Goal: Answer question/provide support: Share knowledge or assist other users

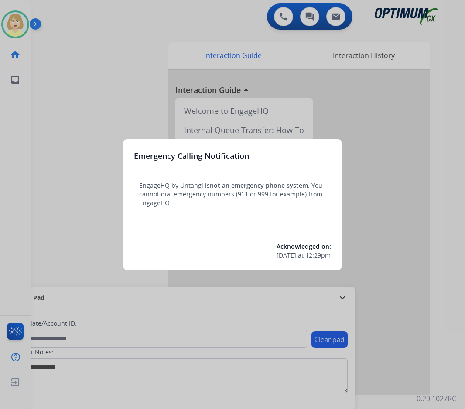
click at [63, 70] on div at bounding box center [232, 204] width 465 height 409
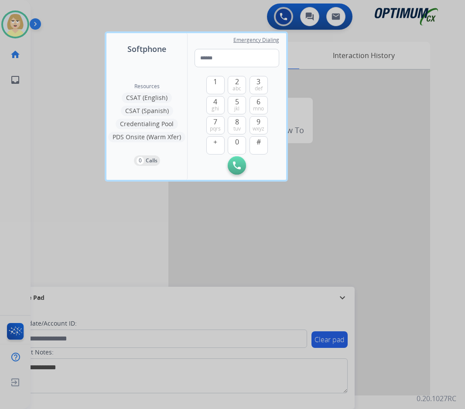
click at [68, 68] on div at bounding box center [232, 204] width 465 height 409
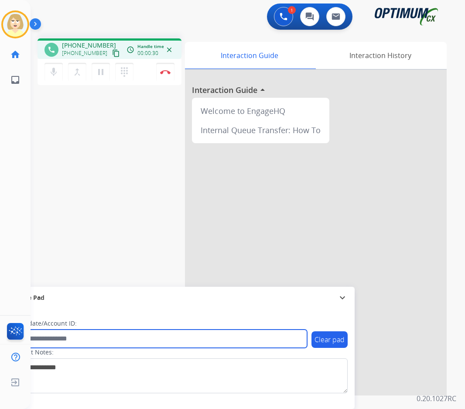
click at [44, 336] on input "text" at bounding box center [159, 338] width 296 height 18
paste input "*********"
type input "*********"
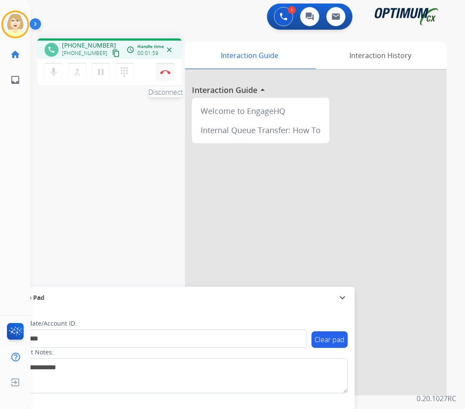
click at [167, 71] on img at bounding box center [165, 72] width 10 height 4
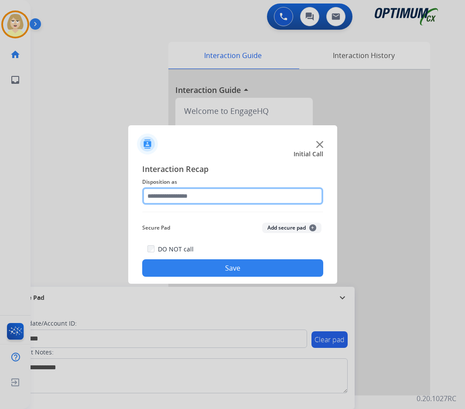
click at [166, 196] on input "text" at bounding box center [232, 195] width 181 height 17
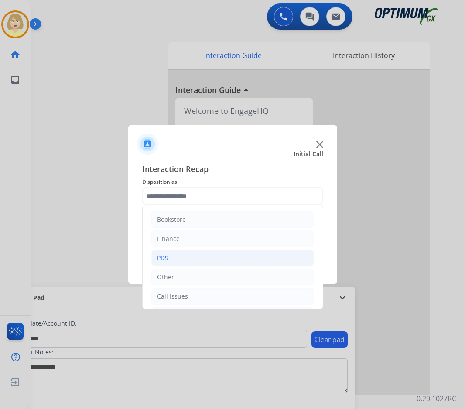
click at [165, 257] on div "PDS" at bounding box center [162, 257] width 11 height 9
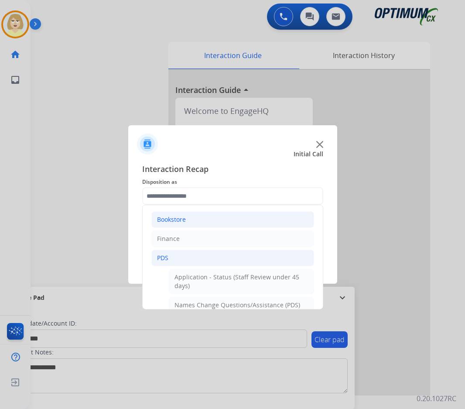
click at [174, 220] on div "Bookstore" at bounding box center [171, 219] width 29 height 9
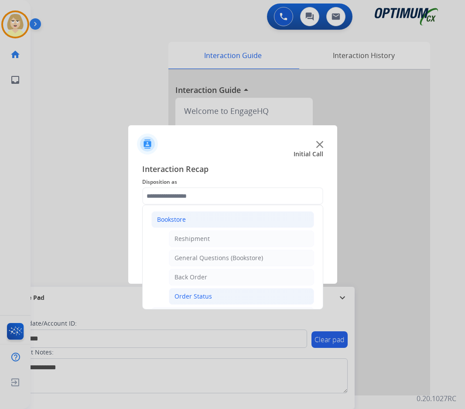
click at [192, 293] on div "Order Status" at bounding box center [193, 296] width 38 height 9
type input "**********"
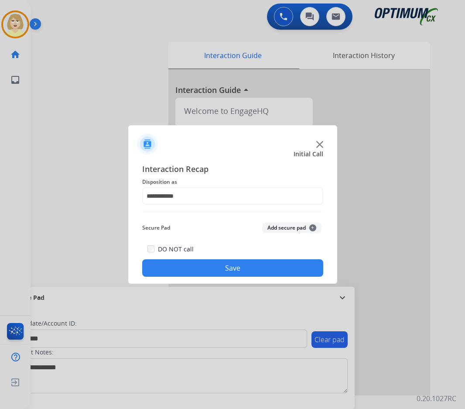
click at [276, 226] on button "Add secure pad +" at bounding box center [291, 227] width 59 height 10
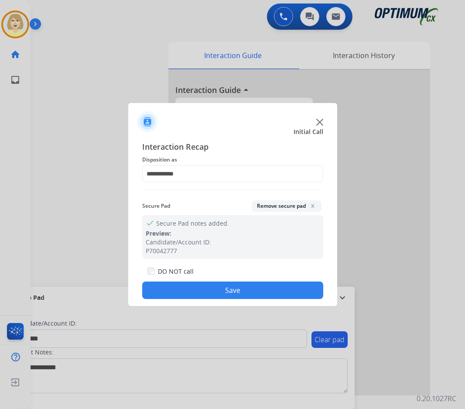
click at [219, 289] on button "Save" at bounding box center [232, 289] width 181 height 17
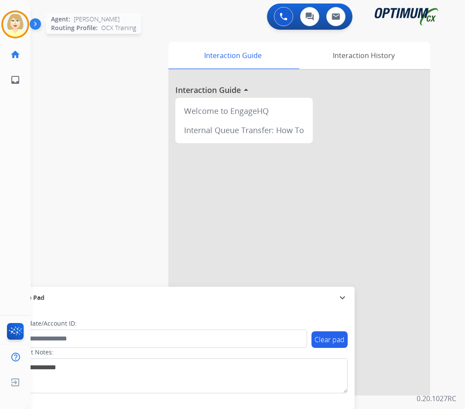
click at [18, 20] on img at bounding box center [15, 24] width 24 height 24
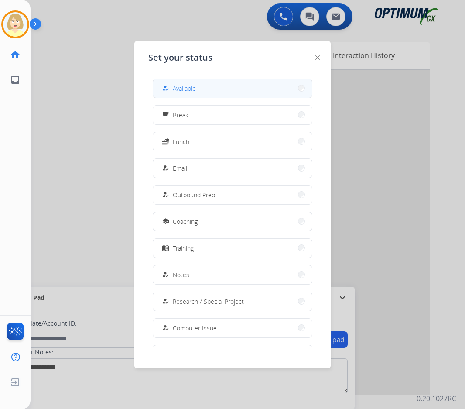
click at [196, 86] on span "Available" at bounding box center [184, 88] width 23 height 9
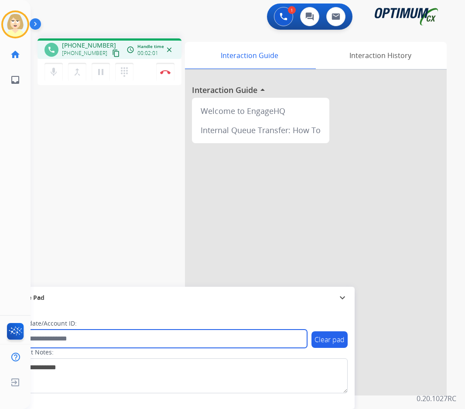
click at [62, 338] on input "text" at bounding box center [159, 338] width 296 height 18
paste input "*******"
type input "*******"
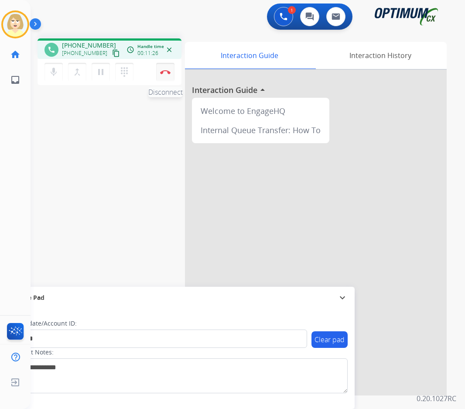
click at [167, 70] on img at bounding box center [165, 72] width 10 height 4
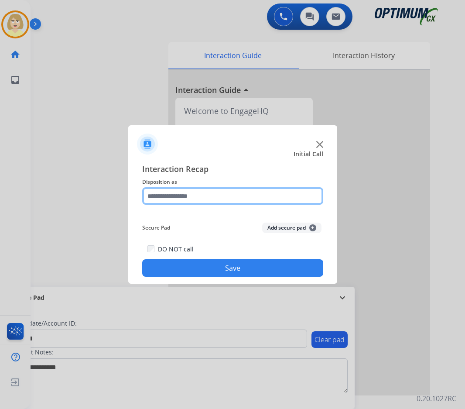
click at [187, 197] on input "text" at bounding box center [232, 195] width 181 height 17
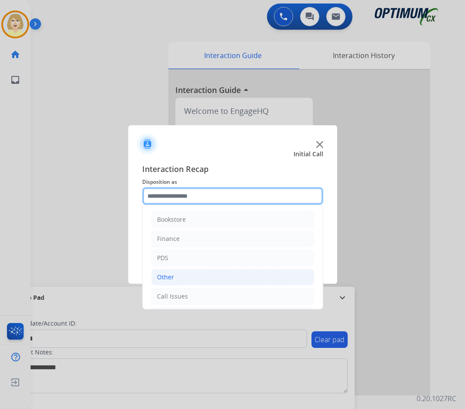
scroll to position [59, 0]
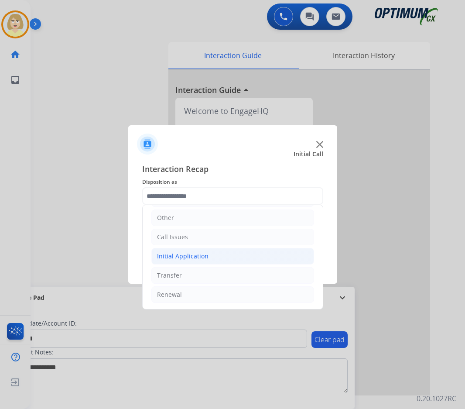
click at [187, 254] on div "Initial Application" at bounding box center [182, 256] width 51 height 9
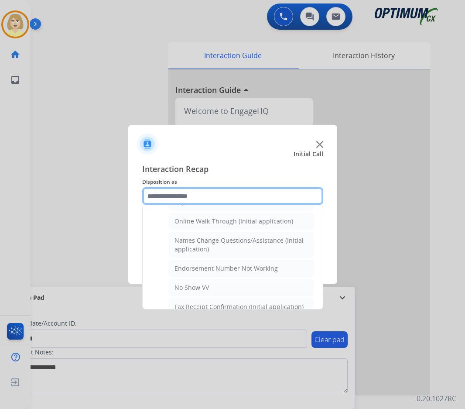
scroll to position [277, 0]
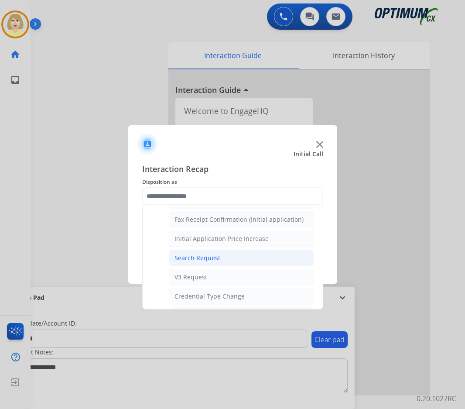
click at [195, 258] on div "Search Request" at bounding box center [197, 257] width 46 height 9
type input "**********"
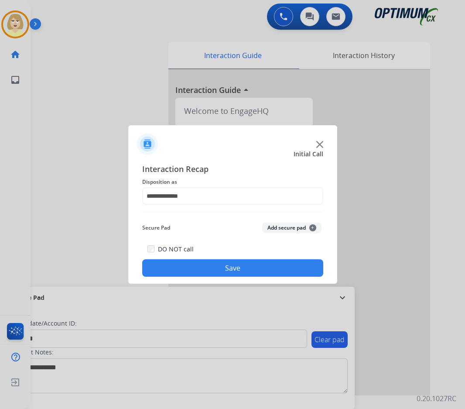
click at [296, 224] on button "Add secure pad +" at bounding box center [291, 227] width 59 height 10
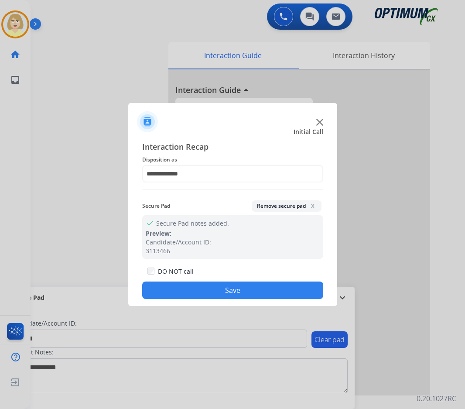
click at [229, 286] on button "Save" at bounding box center [232, 289] width 181 height 17
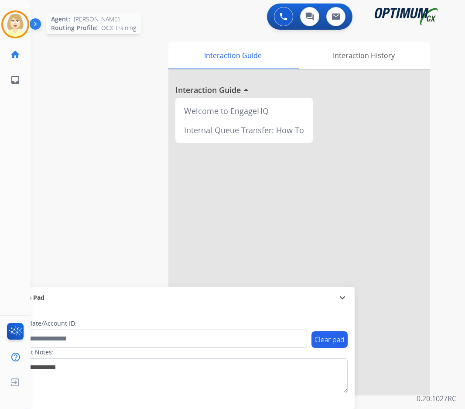
click at [9, 21] on img at bounding box center [15, 24] width 24 height 24
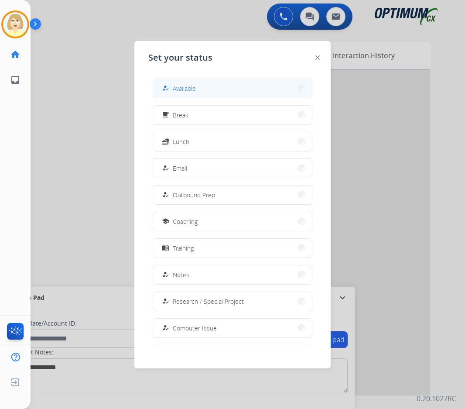
click at [184, 86] on span "Available" at bounding box center [184, 88] width 23 height 9
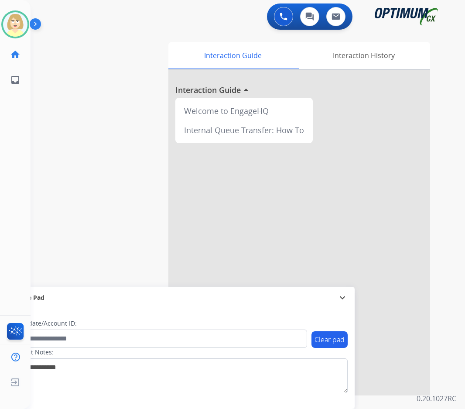
click at [288, 195] on div at bounding box center [299, 232] width 262 height 325
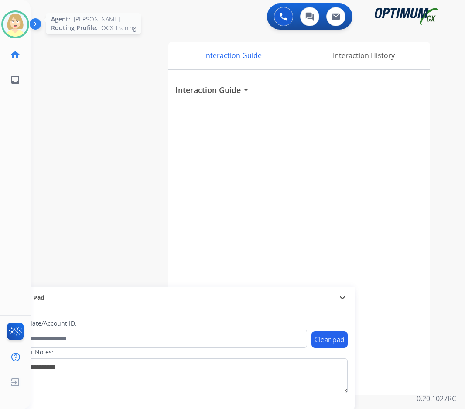
click at [11, 25] on img at bounding box center [15, 24] width 24 height 24
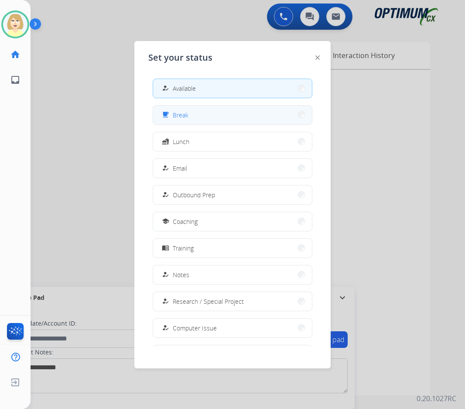
click at [181, 115] on span "Break" at bounding box center [181, 114] width 16 height 9
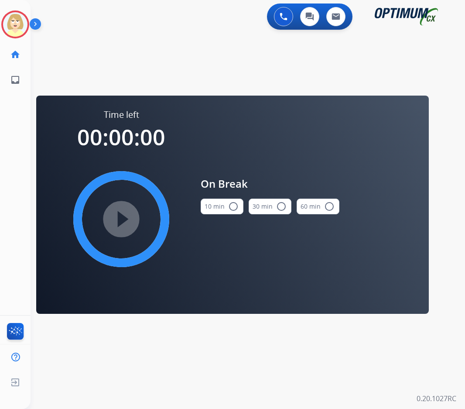
click at [116, 214] on div "play_circle_filled" at bounding box center [121, 218] width 131 height 131
drag, startPoint x: 235, startPoint y: 204, endPoint x: 223, endPoint y: 206, distance: 11.9
click at [233, 204] on mat-icon "radio_button_unchecked" at bounding box center [233, 206] width 10 height 10
click at [119, 224] on mat-icon "play_circle_filled" at bounding box center [121, 219] width 10 height 10
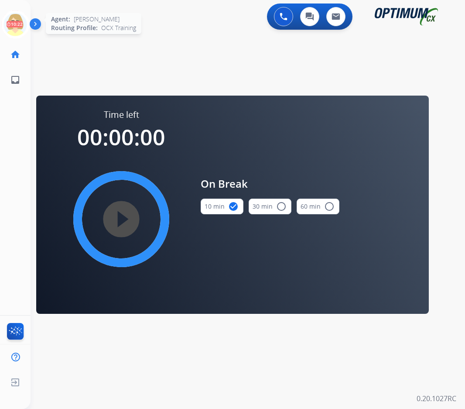
click at [19, 23] on icon at bounding box center [15, 24] width 28 height 28
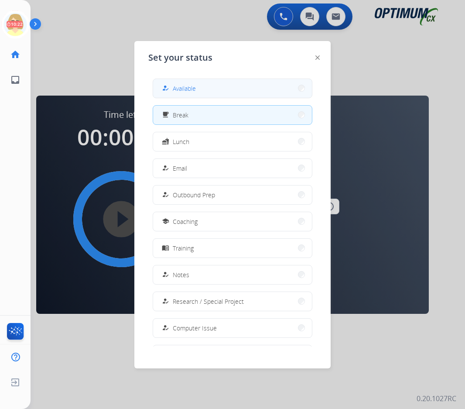
click at [194, 86] on span "Available" at bounding box center [184, 88] width 23 height 9
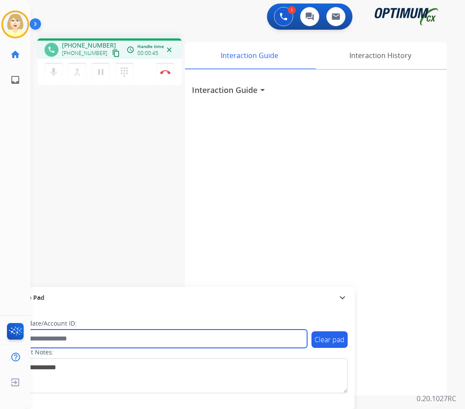
click at [58, 340] on input "text" at bounding box center [159, 338] width 296 height 18
paste input "*******"
type input "*******"
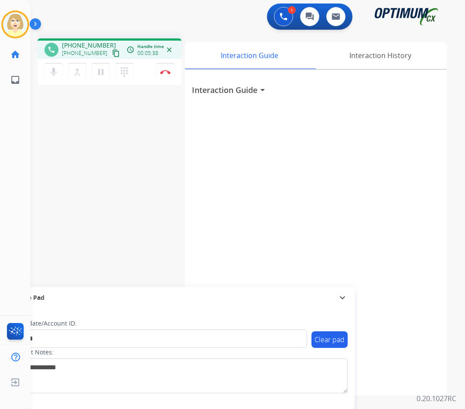
click at [107, 204] on div "phone [PHONE_NUMBER] [PHONE_NUMBER] content_copy access_time Call metrics Queue…" at bounding box center [237, 213] width 413 height 364
click at [166, 70] on img at bounding box center [165, 72] width 10 height 4
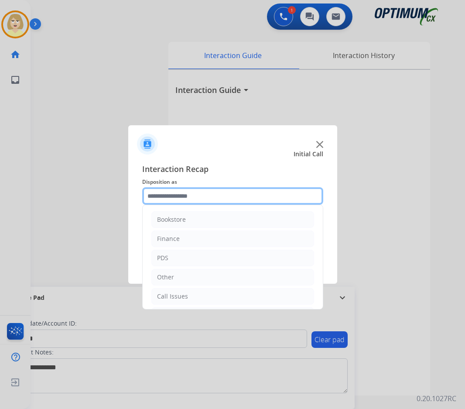
click at [166, 195] on input "text" at bounding box center [232, 195] width 181 height 17
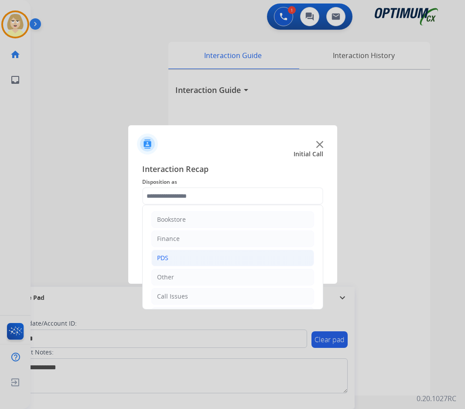
click at [167, 256] on div "PDS" at bounding box center [162, 257] width 11 height 9
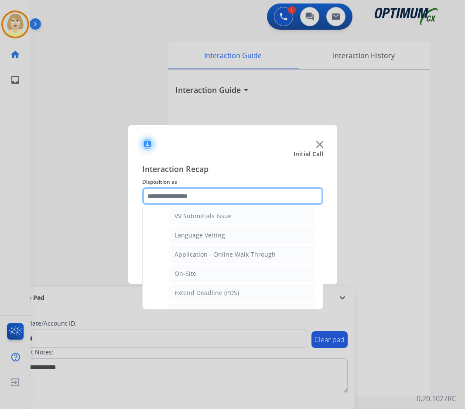
scroll to position [218, 0]
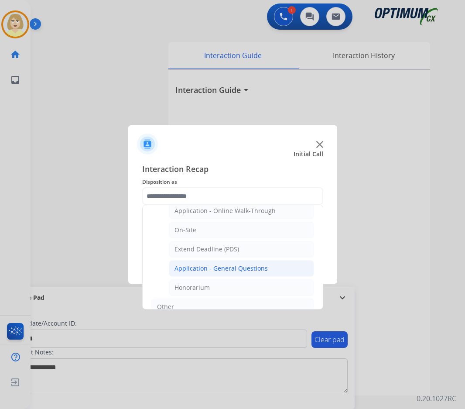
click at [218, 269] on div "Application - General Questions" at bounding box center [220, 268] width 93 height 9
type input "**********"
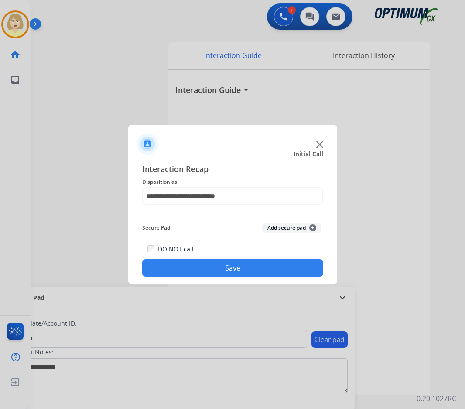
click at [292, 225] on button "Add secure pad +" at bounding box center [291, 227] width 59 height 10
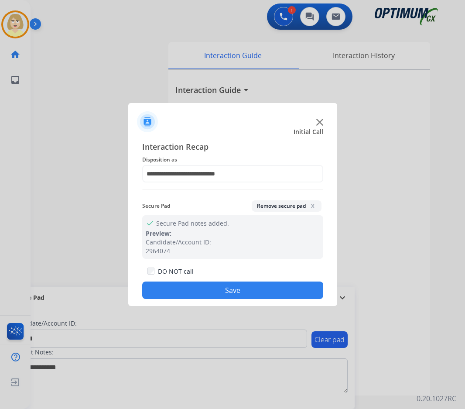
drag, startPoint x: 212, startPoint y: 290, endPoint x: 201, endPoint y: 276, distance: 18.3
click at [211, 290] on button "Save" at bounding box center [232, 289] width 181 height 17
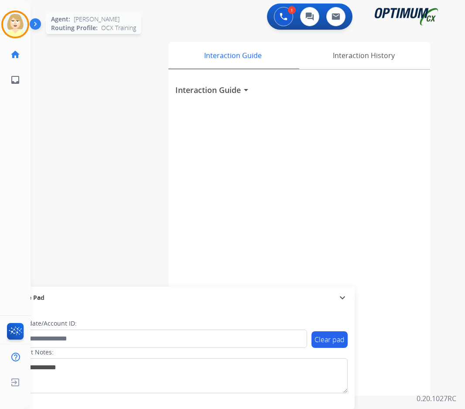
click at [18, 22] on img at bounding box center [15, 24] width 24 height 24
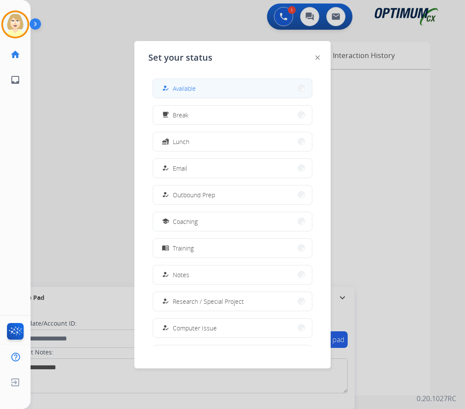
click at [181, 89] on span "Available" at bounding box center [184, 88] width 23 height 9
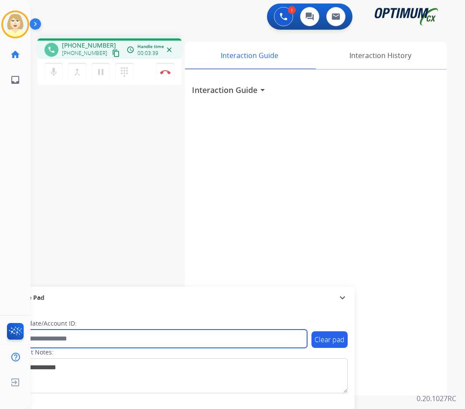
click at [60, 338] on input "text" at bounding box center [159, 338] width 296 height 18
paste input "*******"
type input "*******"
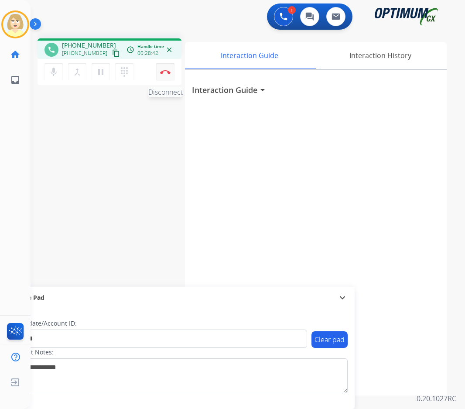
click at [168, 69] on button "Disconnect" at bounding box center [165, 72] width 18 height 18
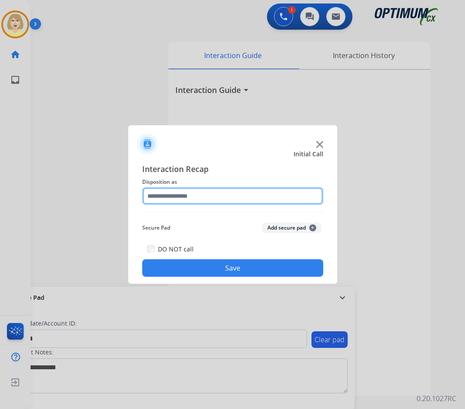
click at [173, 194] on input "text" at bounding box center [232, 195] width 181 height 17
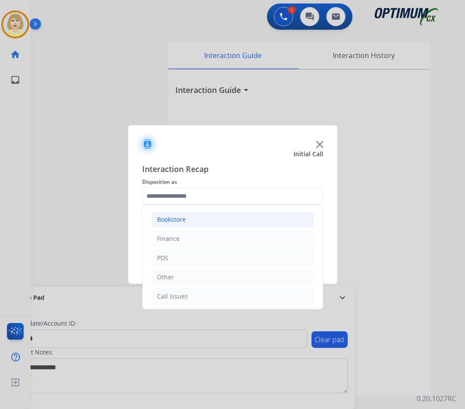
click at [173, 217] on div "Bookstore" at bounding box center [171, 219] width 29 height 9
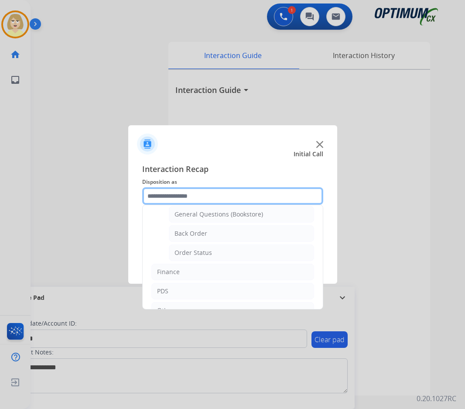
scroll to position [0, 0]
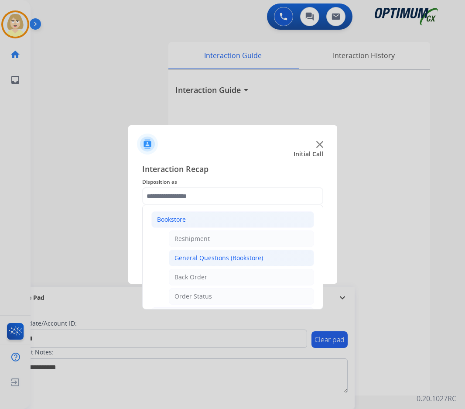
click at [197, 254] on div "General Questions (Bookstore)" at bounding box center [218, 257] width 89 height 9
type input "**********"
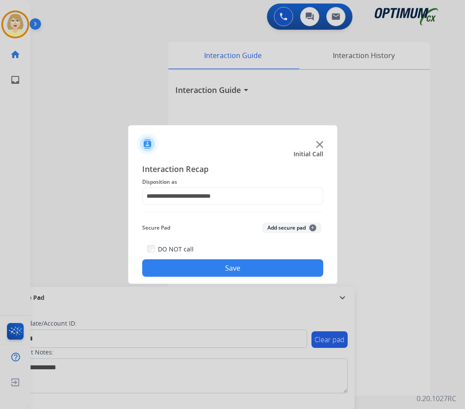
click at [293, 225] on button "Add secure pad +" at bounding box center [291, 227] width 59 height 10
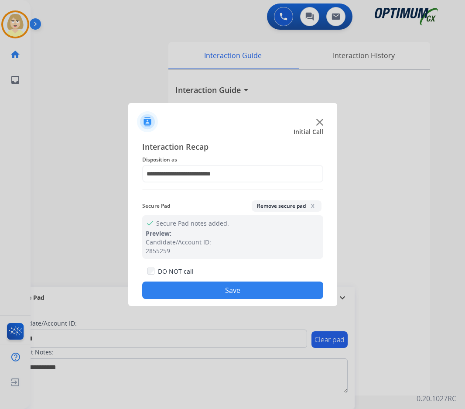
drag, startPoint x: 204, startPoint y: 296, endPoint x: 202, endPoint y: 280, distance: 16.7
click at [203, 295] on button "Save" at bounding box center [232, 289] width 181 height 17
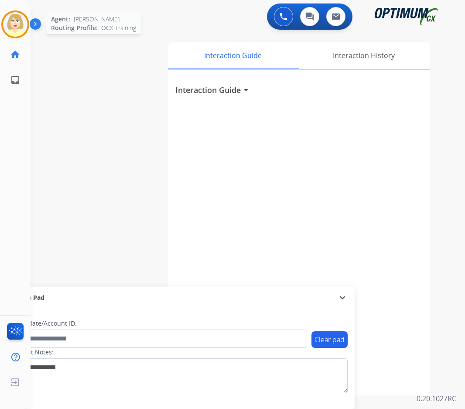
click at [18, 19] on img at bounding box center [15, 24] width 24 height 24
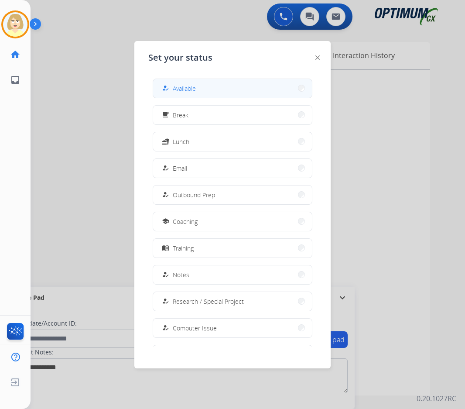
click at [188, 89] on span "Available" at bounding box center [184, 88] width 23 height 9
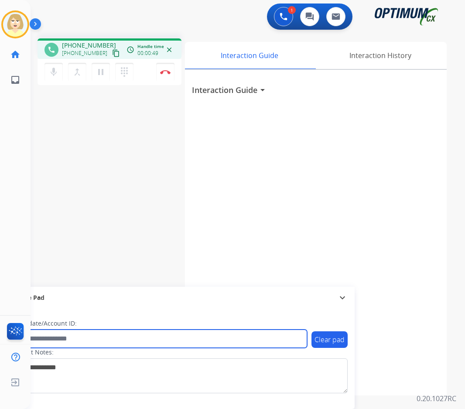
click at [65, 337] on input "text" at bounding box center [159, 338] width 296 height 18
paste input "*******"
type input "*******"
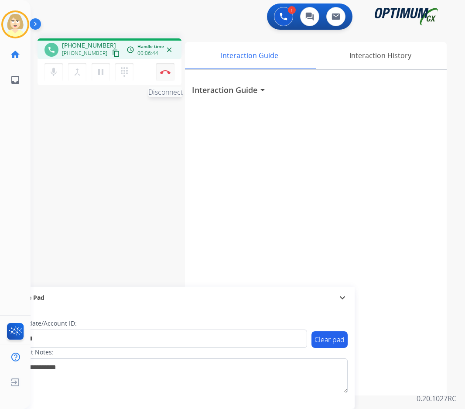
click at [165, 68] on button "Disconnect" at bounding box center [165, 72] width 18 height 18
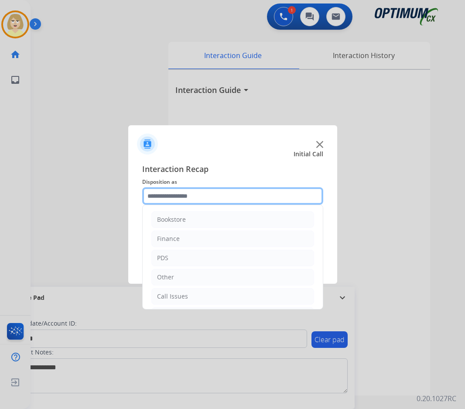
click at [168, 195] on input "text" at bounding box center [232, 195] width 181 height 17
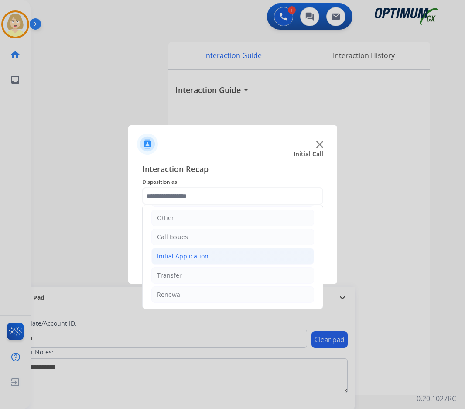
click at [178, 256] on div "Initial Application" at bounding box center [182, 256] width 51 height 9
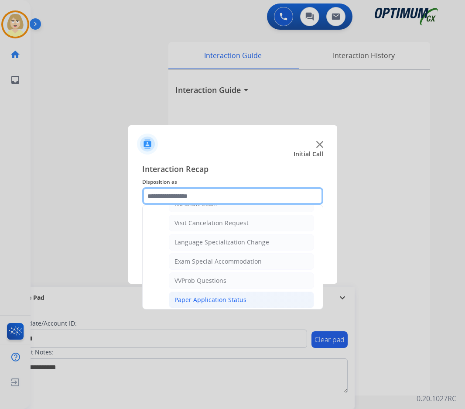
scroll to position [452, 0]
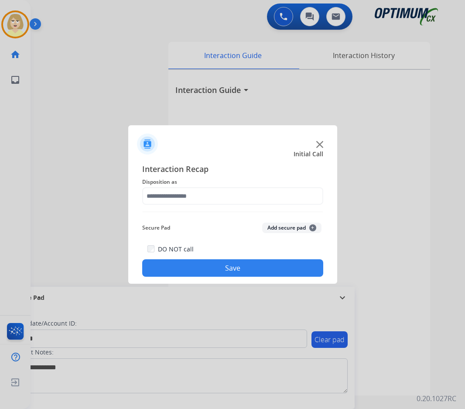
click at [274, 226] on button "Add secure pad +" at bounding box center [291, 227] width 59 height 10
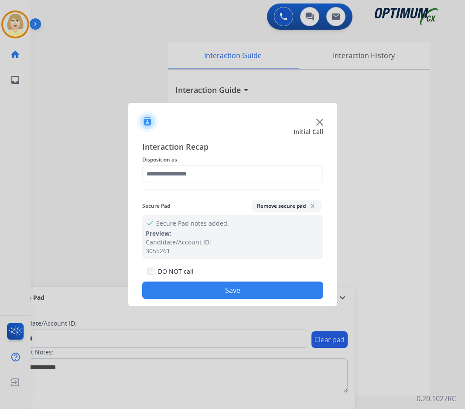
drag, startPoint x: 191, startPoint y: 289, endPoint x: 187, endPoint y: 280, distance: 10.3
click at [191, 288] on button "Save" at bounding box center [232, 289] width 181 height 17
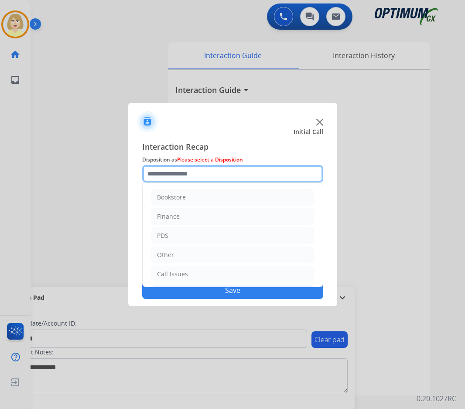
click at [195, 177] on input "text" at bounding box center [232, 173] width 181 height 17
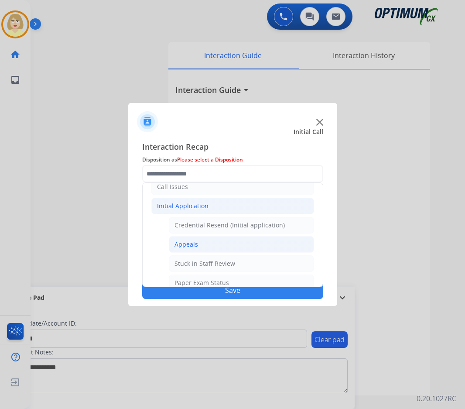
click at [190, 244] on div "Appeals" at bounding box center [186, 244] width 24 height 9
type input "*******"
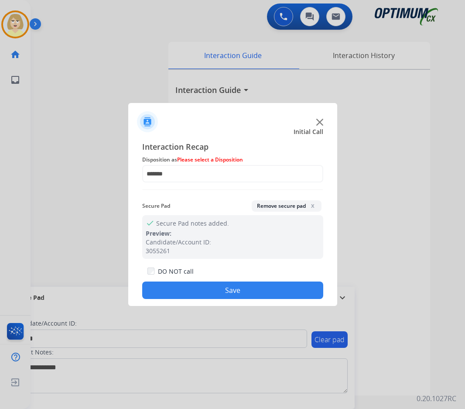
click at [280, 203] on button "Remove secure pad x" at bounding box center [287, 205] width 70 height 11
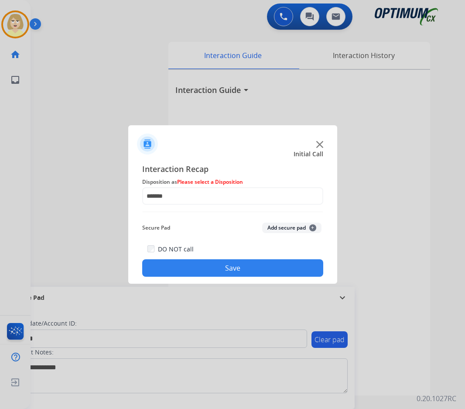
click at [217, 264] on button "Save" at bounding box center [232, 267] width 181 height 17
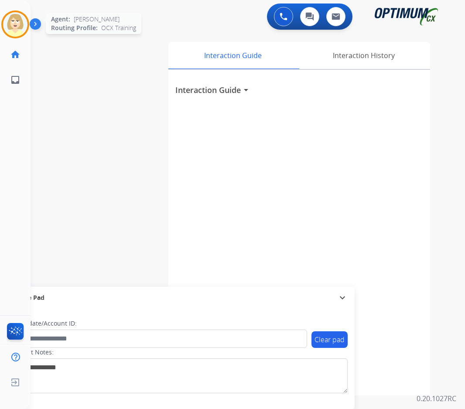
click at [12, 21] on img at bounding box center [15, 24] width 24 height 24
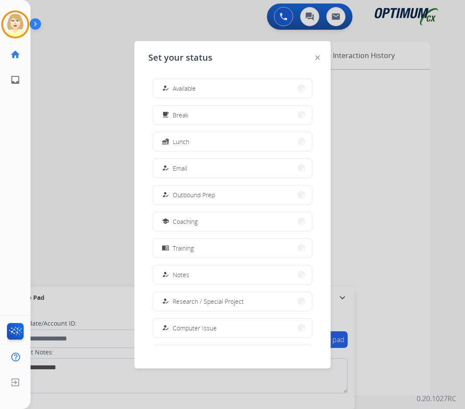
drag, startPoint x: 184, startPoint y: 85, endPoint x: 172, endPoint y: 90, distance: 13.3
click at [184, 85] on span "Available" at bounding box center [184, 88] width 23 height 9
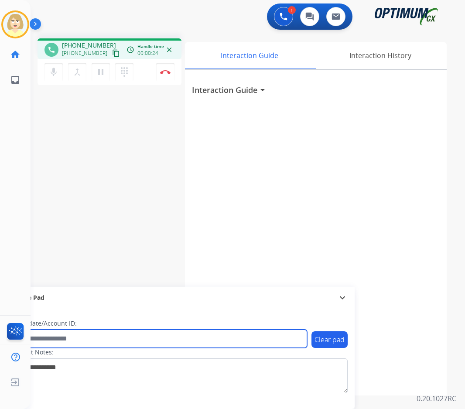
click at [54, 338] on input "text" at bounding box center [159, 338] width 296 height 18
paste input "*********"
type input "*********"
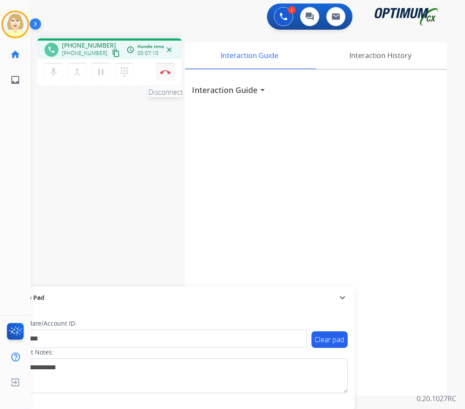
click at [167, 69] on button "Disconnect" at bounding box center [165, 72] width 18 height 18
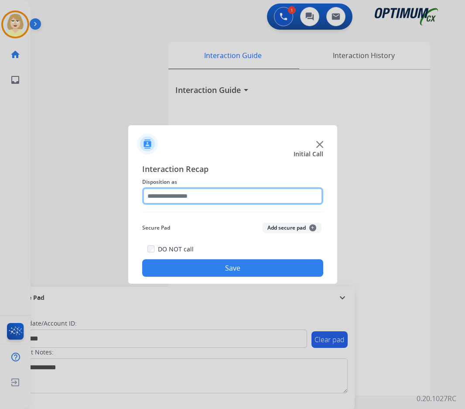
click at [181, 194] on input "text" at bounding box center [232, 195] width 181 height 17
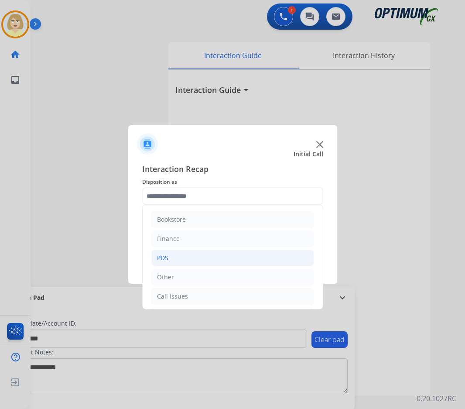
click at [164, 257] on div "PDS" at bounding box center [162, 257] width 11 height 9
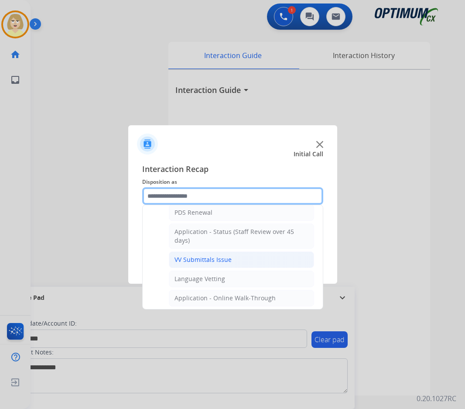
scroll to position [44, 0]
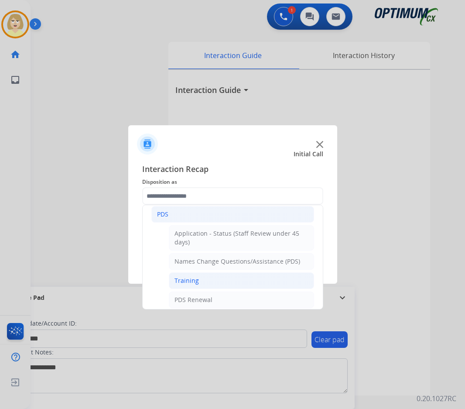
click at [185, 283] on div "Training" at bounding box center [186, 280] width 24 height 9
type input "********"
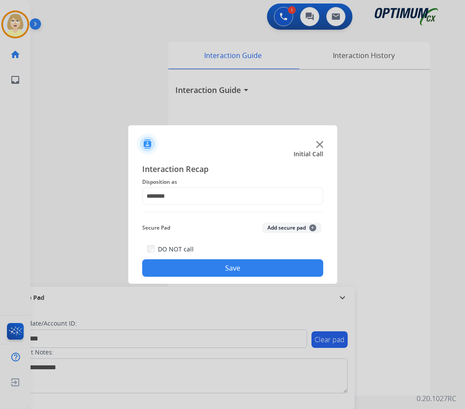
drag, startPoint x: 288, startPoint y: 224, endPoint x: 243, endPoint y: 294, distance: 83.2
click at [287, 225] on button "Add secure pad +" at bounding box center [291, 227] width 59 height 10
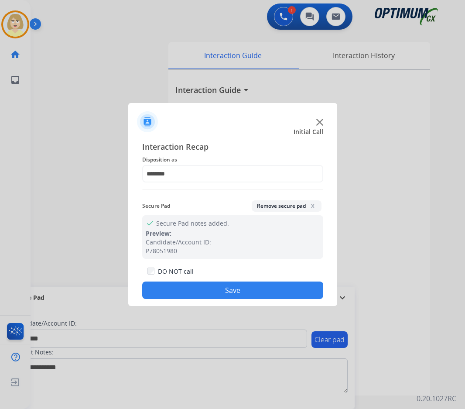
drag, startPoint x: 204, startPoint y: 297, endPoint x: 192, endPoint y: 280, distance: 21.3
click at [204, 297] on button "Save" at bounding box center [232, 289] width 181 height 17
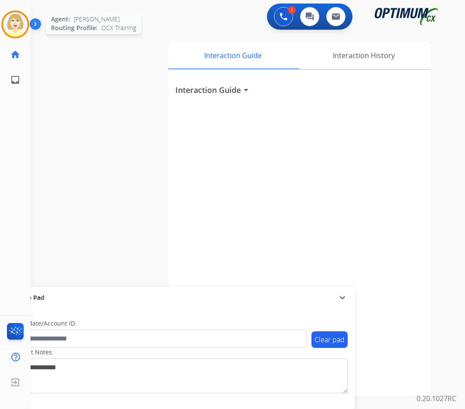
click at [17, 24] on img at bounding box center [15, 24] width 24 height 24
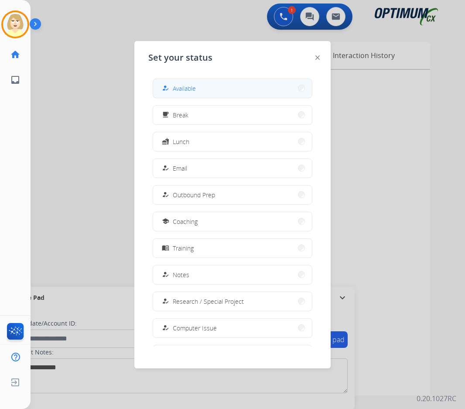
click at [177, 85] on span "Available" at bounding box center [184, 88] width 23 height 9
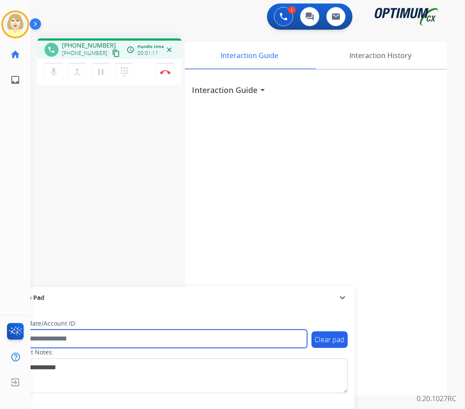
click at [57, 338] on input "text" at bounding box center [159, 338] width 296 height 18
paste input "*******"
type input "*******"
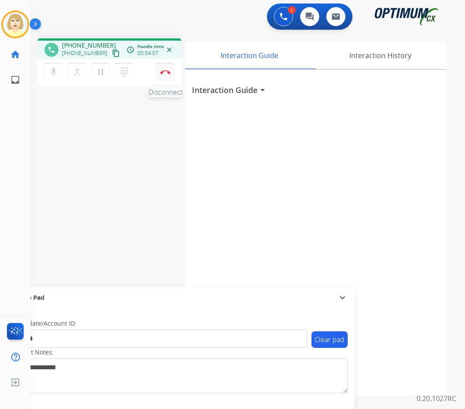
click at [165, 69] on button "Disconnect" at bounding box center [165, 72] width 18 height 18
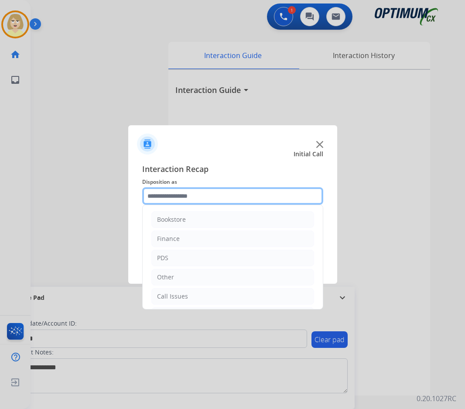
click at [167, 195] on input "text" at bounding box center [232, 195] width 181 height 17
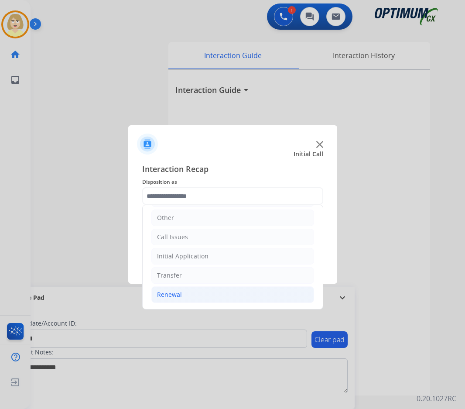
click at [176, 294] on div "Renewal" at bounding box center [169, 294] width 25 height 9
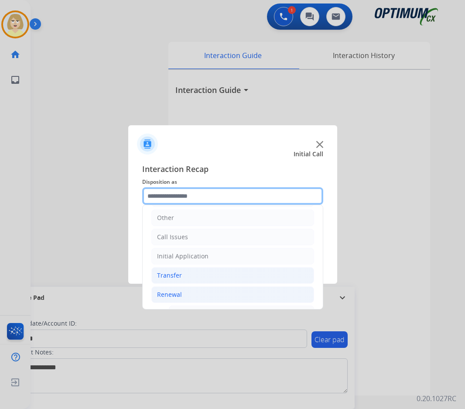
scroll to position [190, 0]
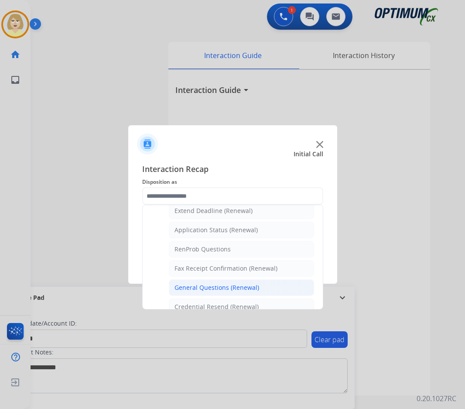
click at [208, 287] on div "General Questions (Renewal)" at bounding box center [216, 287] width 85 height 9
type input "**********"
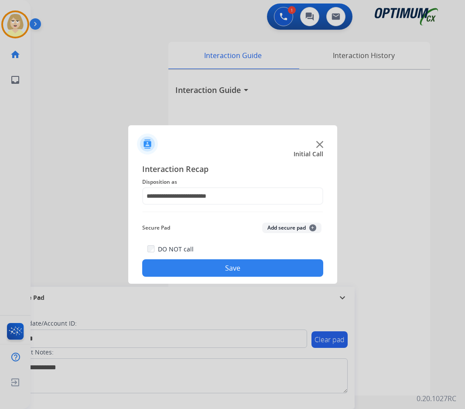
click at [279, 227] on button "Add secure pad +" at bounding box center [291, 227] width 59 height 10
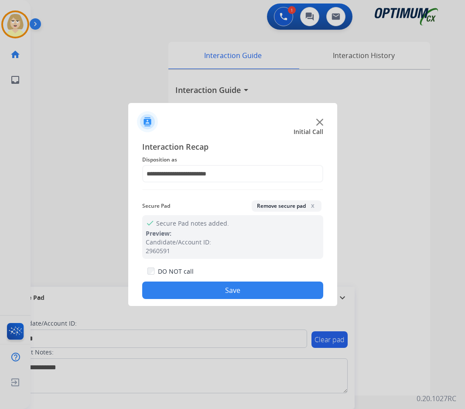
drag, startPoint x: 232, startPoint y: 290, endPoint x: 120, endPoint y: 98, distance: 222.8
click at [232, 288] on button "Save" at bounding box center [232, 289] width 181 height 17
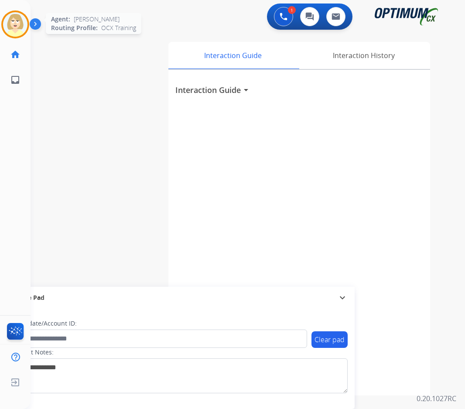
click at [15, 25] on img at bounding box center [15, 24] width 24 height 24
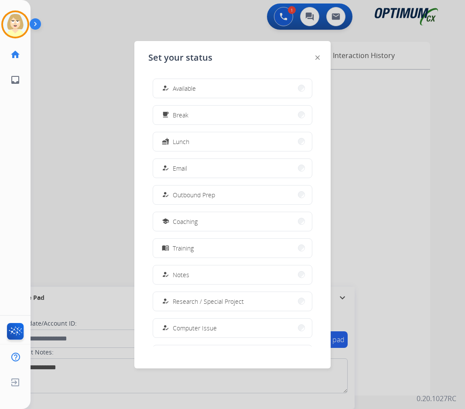
drag, startPoint x: 189, startPoint y: 89, endPoint x: 140, endPoint y: 99, distance: 50.4
click at [188, 89] on span "Available" at bounding box center [184, 88] width 23 height 9
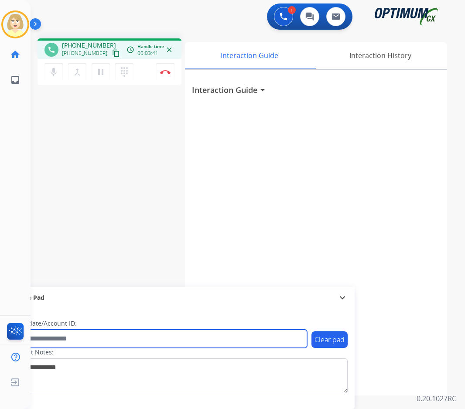
click at [82, 337] on input "text" at bounding box center [159, 338] width 296 height 18
paste input "*******"
type input "*******"
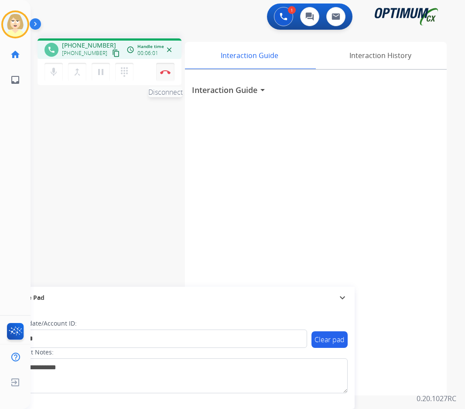
click at [167, 70] on img at bounding box center [165, 72] width 10 height 4
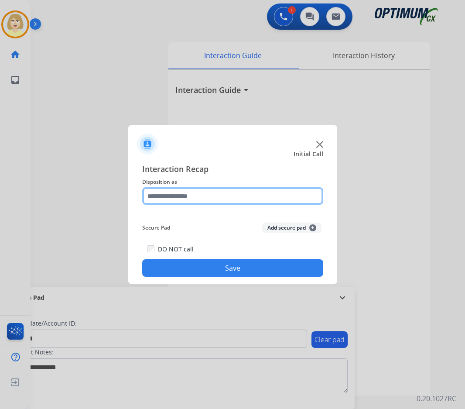
click at [172, 197] on input "text" at bounding box center [232, 195] width 181 height 17
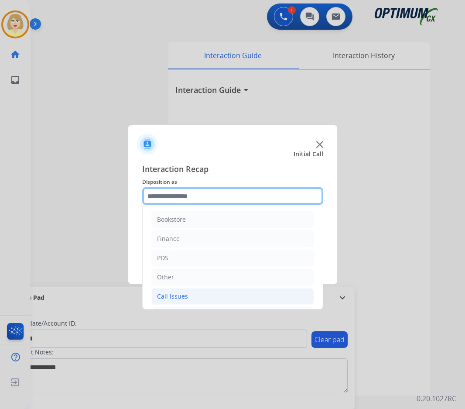
scroll to position [59, 0]
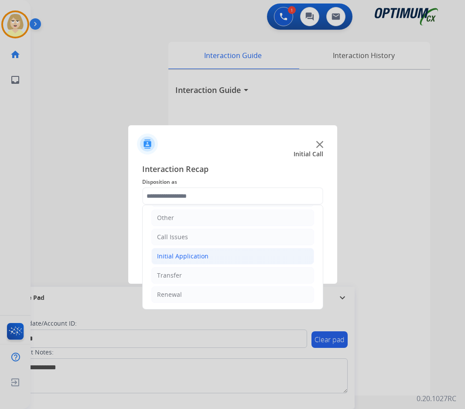
click at [180, 257] on div "Initial Application" at bounding box center [182, 256] width 51 height 9
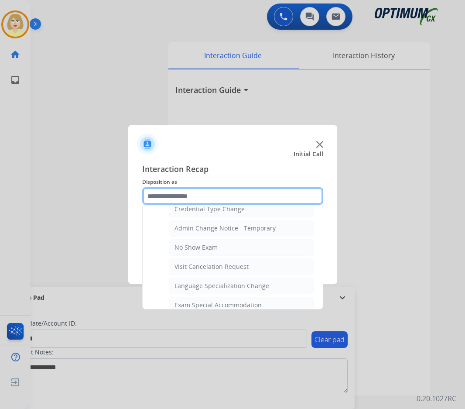
scroll to position [408, 0]
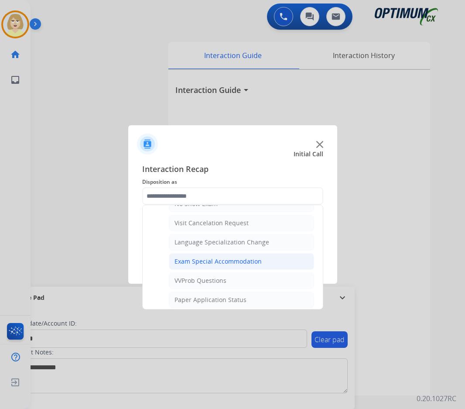
click at [224, 261] on div "Exam Special Accommodation" at bounding box center [217, 261] width 87 height 9
type input "**********"
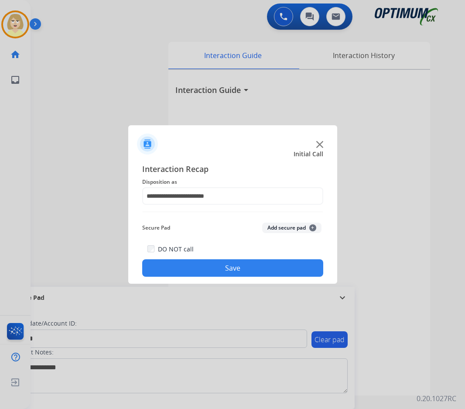
click at [284, 230] on button "Add secure pad +" at bounding box center [291, 227] width 59 height 10
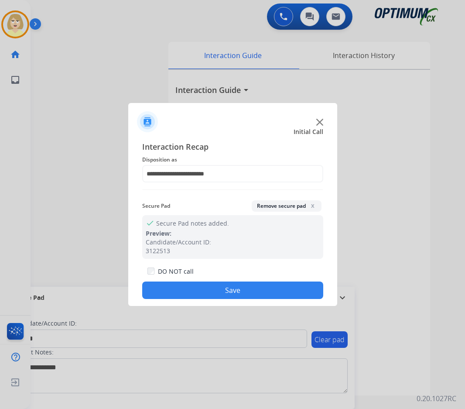
drag, startPoint x: 204, startPoint y: 293, endPoint x: 191, endPoint y: 284, distance: 15.0
click at [202, 292] on button "Save" at bounding box center [232, 289] width 181 height 17
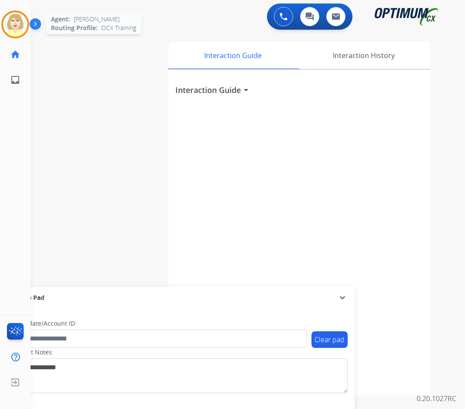
click at [10, 27] on img at bounding box center [15, 24] width 24 height 24
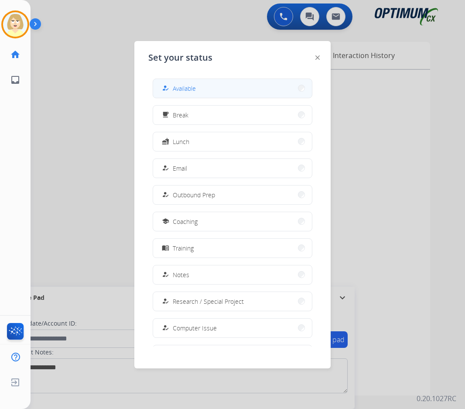
drag, startPoint x: 183, startPoint y: 87, endPoint x: 147, endPoint y: 94, distance: 36.4
click at [182, 87] on span "Available" at bounding box center [184, 88] width 23 height 9
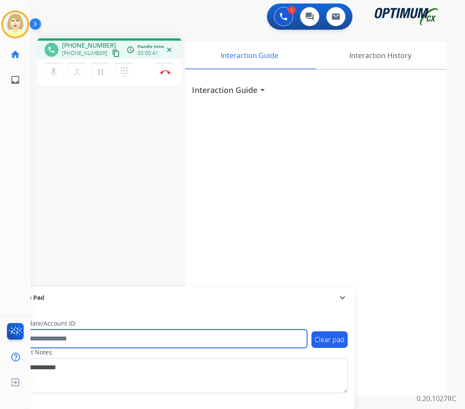
click at [53, 341] on input "text" at bounding box center [159, 338] width 296 height 18
paste input "*******"
type input "*******"
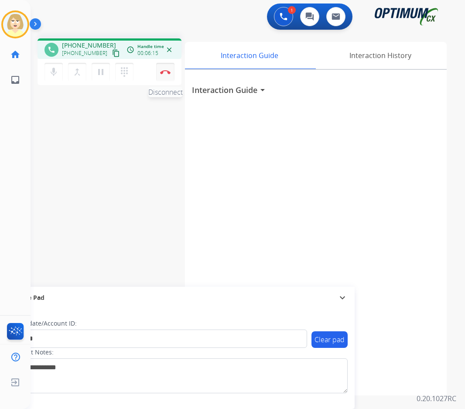
click at [164, 69] on button "Disconnect" at bounding box center [165, 72] width 18 height 18
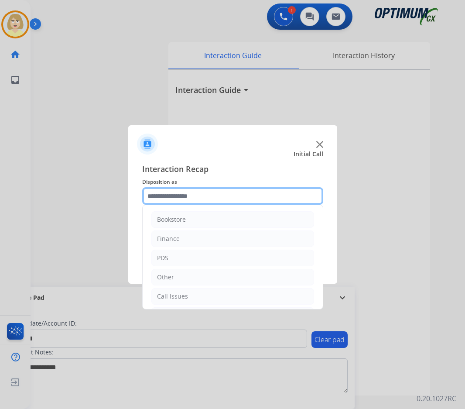
click at [163, 198] on input "text" at bounding box center [232, 195] width 181 height 17
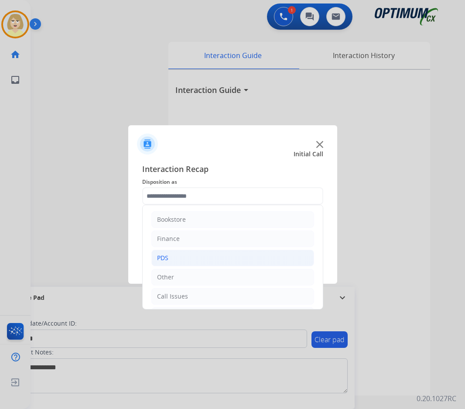
click at [164, 257] on div "PDS" at bounding box center [162, 257] width 11 height 9
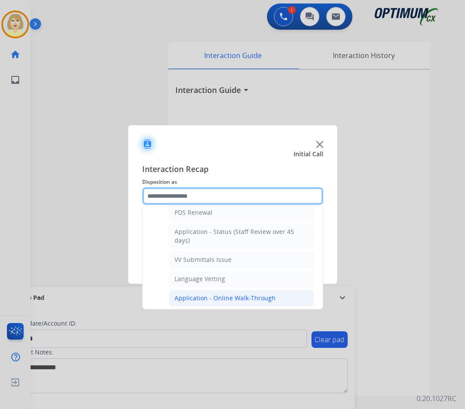
scroll to position [262, 0]
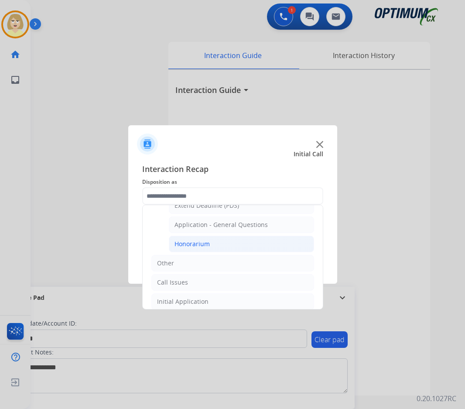
click at [200, 242] on div "Honorarium" at bounding box center [191, 243] width 35 height 9
type input "**********"
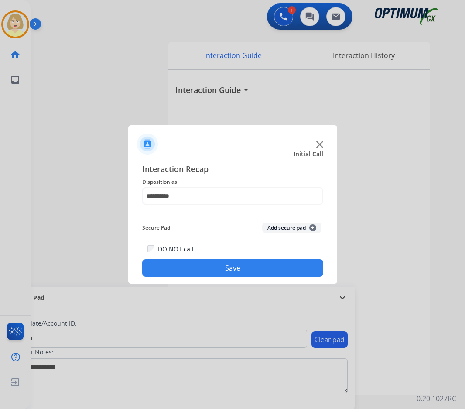
click at [282, 229] on button "Add secure pad +" at bounding box center [291, 227] width 59 height 10
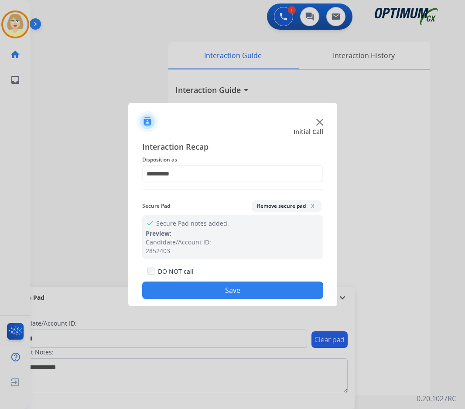
drag, startPoint x: 232, startPoint y: 290, endPoint x: 167, endPoint y: 190, distance: 119.4
click at [232, 289] on button "Save" at bounding box center [232, 289] width 181 height 17
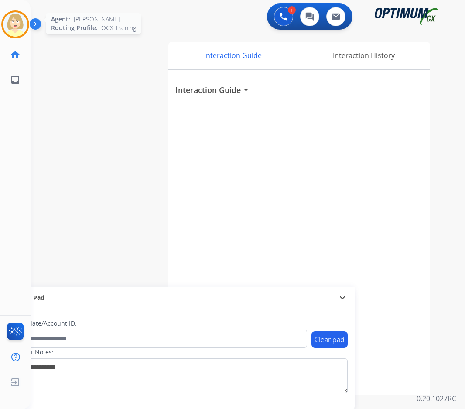
click at [14, 21] on img at bounding box center [15, 24] width 24 height 24
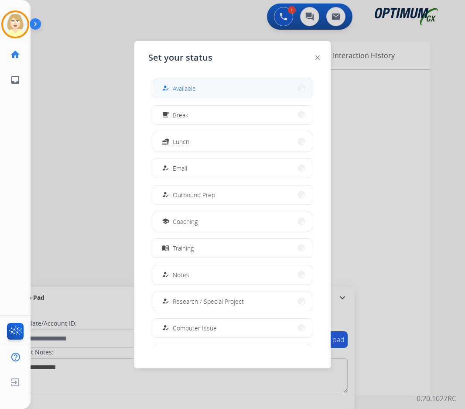
click at [187, 90] on span "Available" at bounding box center [184, 88] width 23 height 9
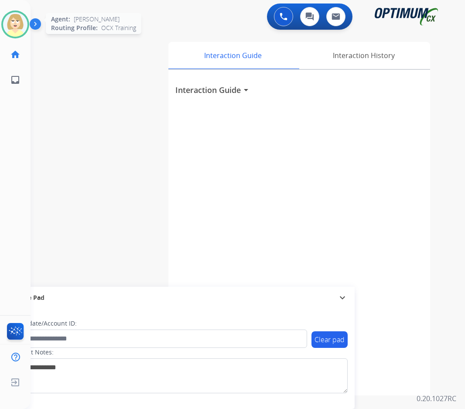
click at [10, 17] on img at bounding box center [15, 24] width 24 height 24
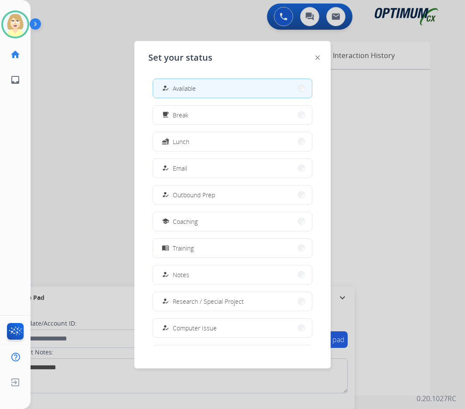
drag, startPoint x: 178, startPoint y: 142, endPoint x: 100, endPoint y: 126, distance: 79.3
click at [178, 141] on span "Lunch" at bounding box center [181, 141] width 17 height 9
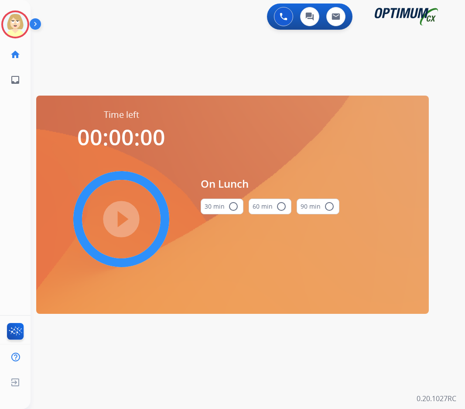
drag, startPoint x: 233, startPoint y: 208, endPoint x: 165, endPoint y: 212, distance: 68.1
click at [232, 208] on mat-icon "radio_button_unchecked" at bounding box center [233, 206] width 10 height 10
drag, startPoint x: 133, startPoint y: 218, endPoint x: 6, endPoint y: 220, distance: 126.9
click at [126, 218] on mat-icon "play_circle_filled" at bounding box center [121, 219] width 10 height 10
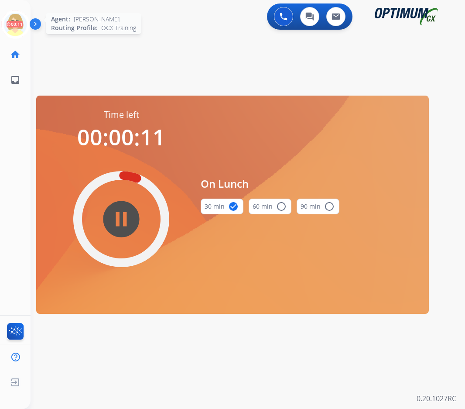
drag, startPoint x: 16, startPoint y: 26, endPoint x: 22, endPoint y: 26, distance: 6.1
click at [16, 26] on icon at bounding box center [15, 24] width 28 height 28
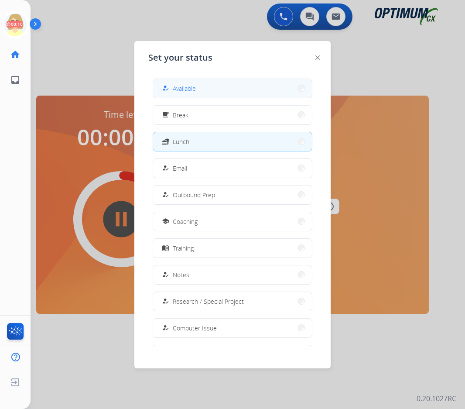
click at [192, 86] on span "Available" at bounding box center [184, 88] width 23 height 9
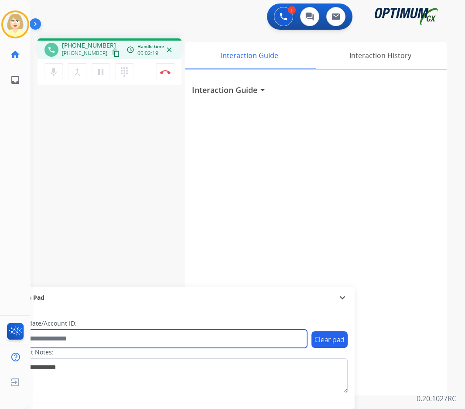
click at [63, 338] on input "text" at bounding box center [159, 338] width 296 height 18
paste input "*******"
type input "*******"
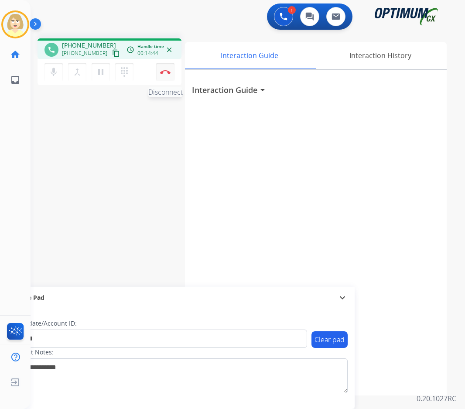
click at [164, 70] on img at bounding box center [165, 72] width 10 height 4
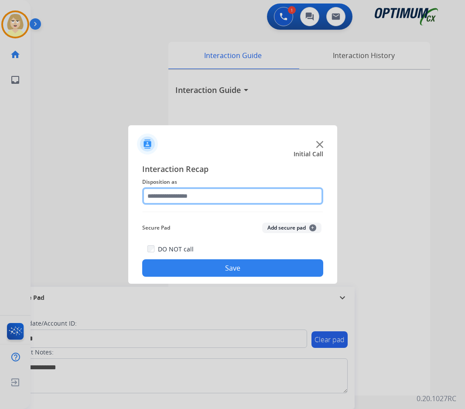
click at [179, 198] on input "text" at bounding box center [232, 195] width 181 height 17
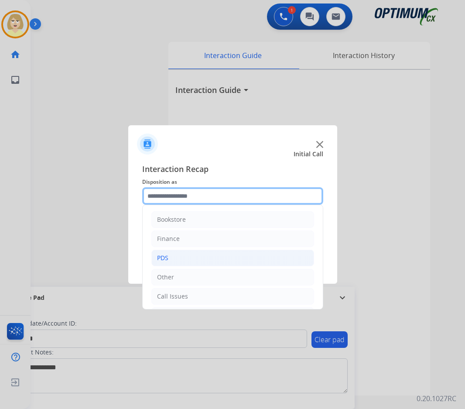
scroll to position [59, 0]
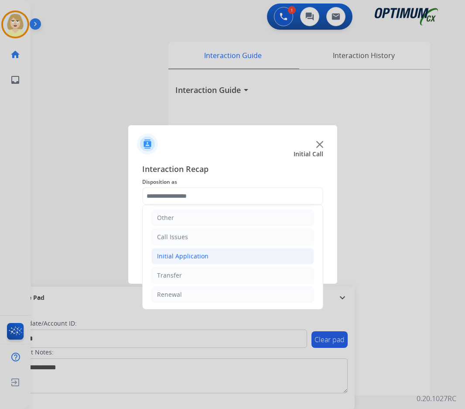
click at [193, 256] on div "Initial Application" at bounding box center [182, 256] width 51 height 9
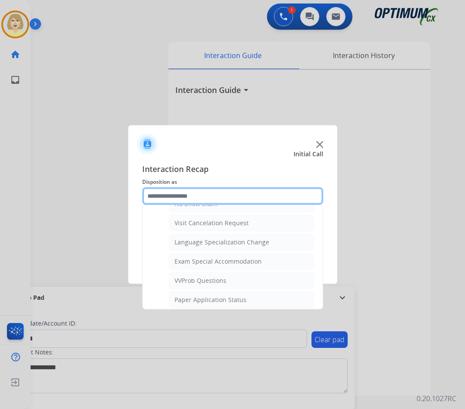
scroll to position [529, 0]
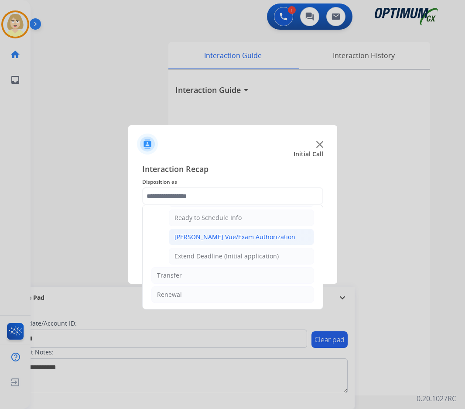
click at [217, 240] on div "[PERSON_NAME] Vue/Exam Authorization" at bounding box center [234, 236] width 121 height 9
type input "**********"
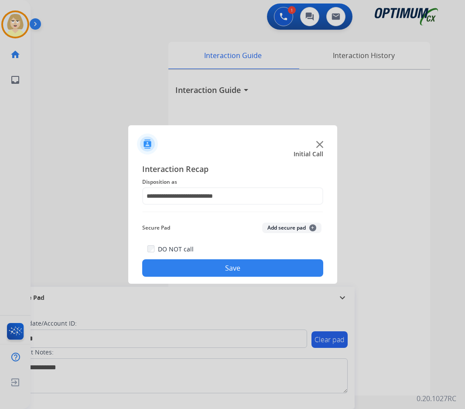
click at [282, 226] on button "Add secure pad +" at bounding box center [291, 227] width 59 height 10
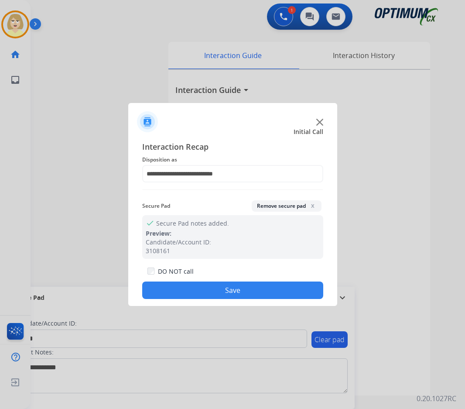
click at [208, 293] on button "Save" at bounding box center [232, 289] width 181 height 17
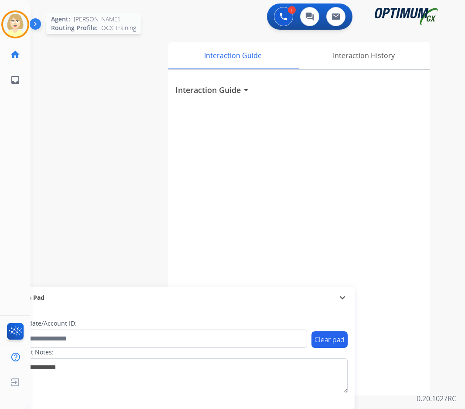
click at [14, 20] on img at bounding box center [15, 24] width 24 height 24
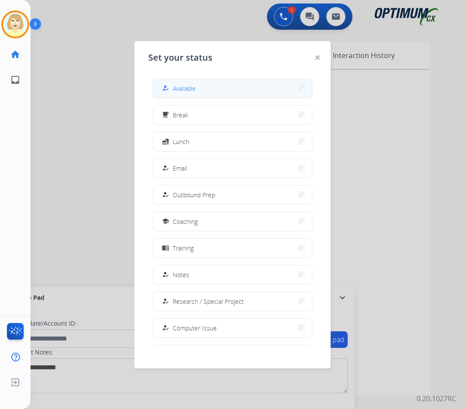
click at [187, 88] on span "Available" at bounding box center [184, 88] width 23 height 9
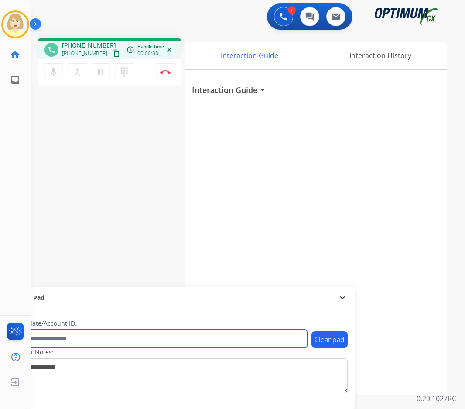
click at [47, 335] on input "text" at bounding box center [159, 338] width 296 height 18
paste input "*******"
type input "*******"
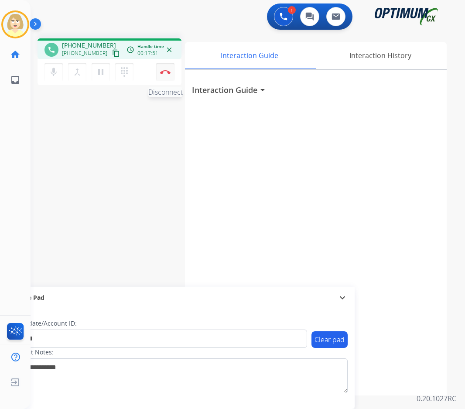
click at [166, 69] on button "Disconnect" at bounding box center [165, 72] width 18 height 18
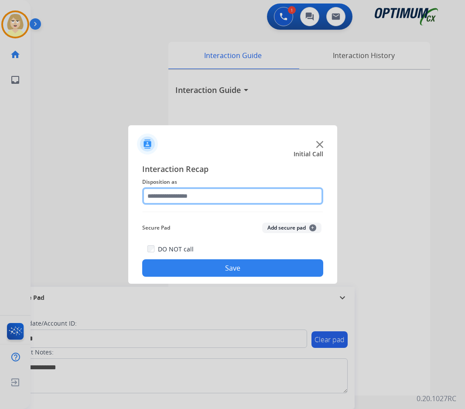
click at [157, 197] on input "text" at bounding box center [232, 195] width 181 height 17
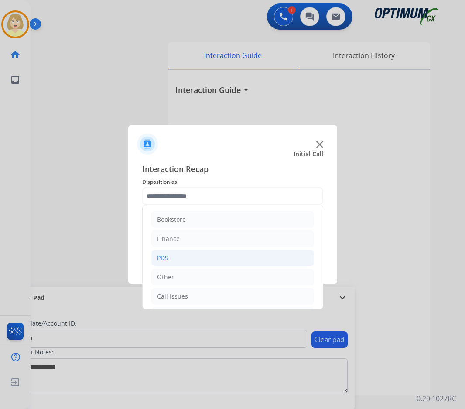
click at [161, 253] on li "PDS" at bounding box center [232, 257] width 163 height 17
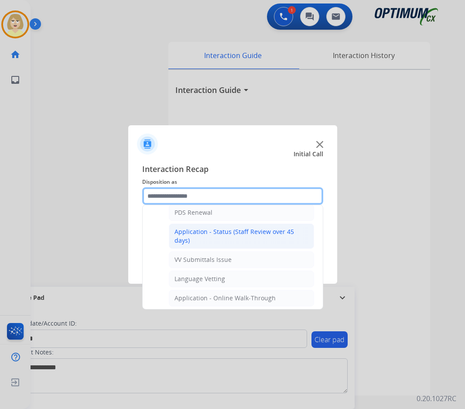
scroll to position [87, 0]
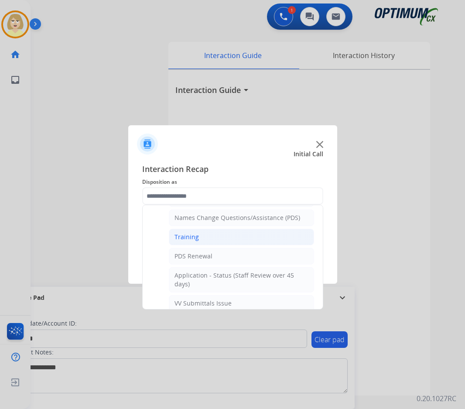
click at [191, 237] on div "Training" at bounding box center [186, 236] width 24 height 9
type input "********"
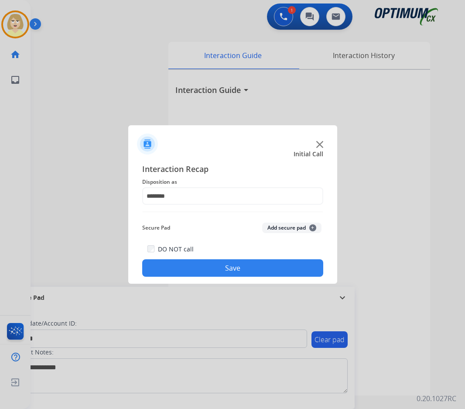
click at [285, 227] on button "Add secure pad +" at bounding box center [291, 227] width 59 height 10
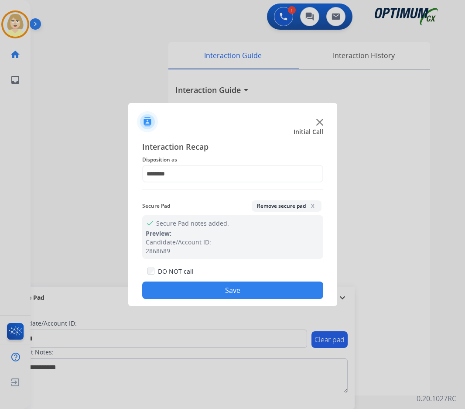
drag, startPoint x: 212, startPoint y: 290, endPoint x: 60, endPoint y: 157, distance: 203.0
click at [203, 287] on button "Save" at bounding box center [232, 289] width 181 height 17
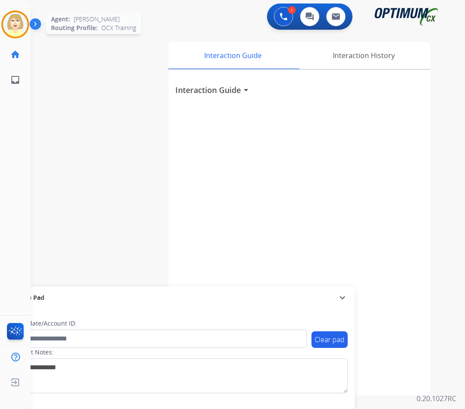
click at [13, 25] on img at bounding box center [15, 24] width 24 height 24
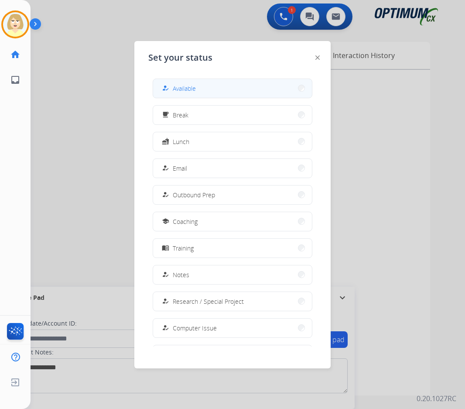
click at [187, 86] on span "Available" at bounding box center [184, 88] width 23 height 9
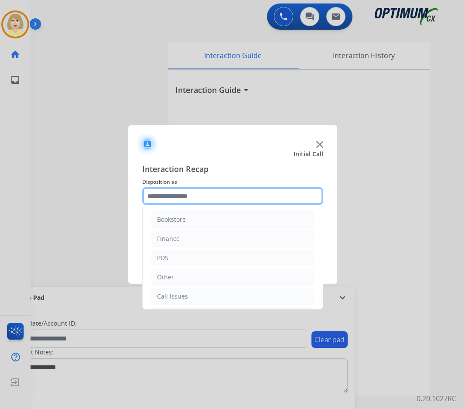
click at [184, 198] on input "text" at bounding box center [232, 195] width 181 height 17
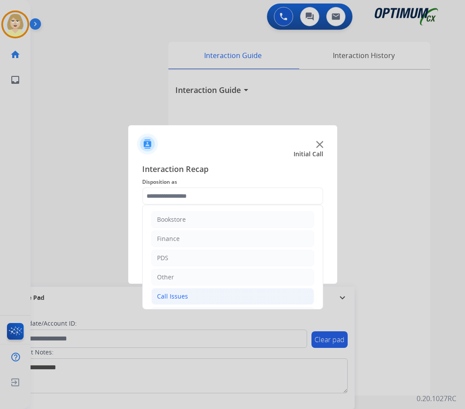
click at [177, 296] on div "Call Issues" at bounding box center [172, 296] width 31 height 9
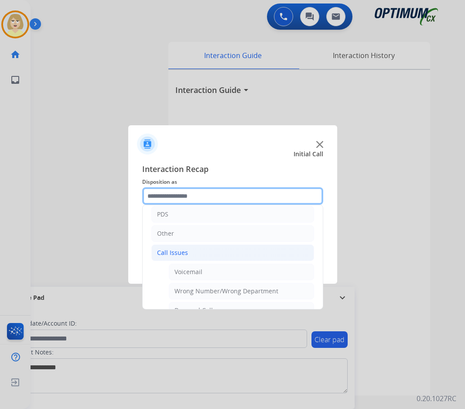
scroll to position [131, 0]
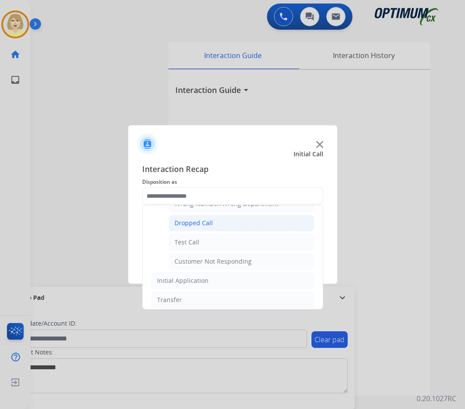
click at [194, 222] on div "Dropped Call" at bounding box center [193, 222] width 38 height 9
type input "**********"
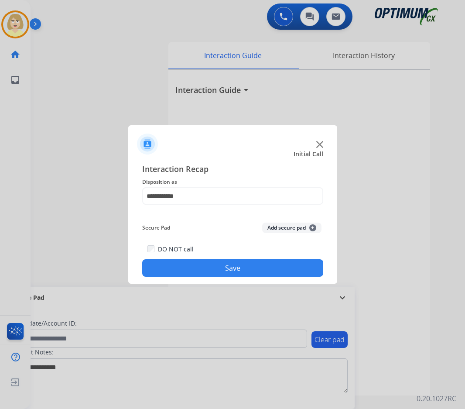
click at [273, 228] on button "Add secure pad +" at bounding box center [291, 227] width 59 height 10
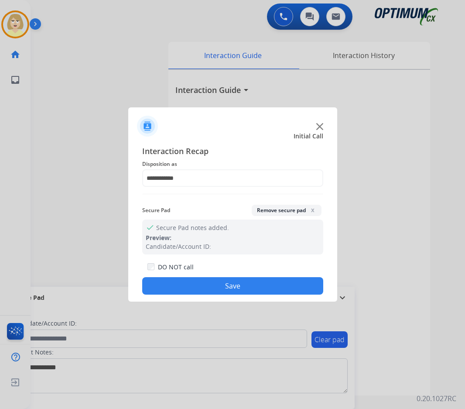
click at [163, 284] on button "Save" at bounding box center [232, 285] width 181 height 17
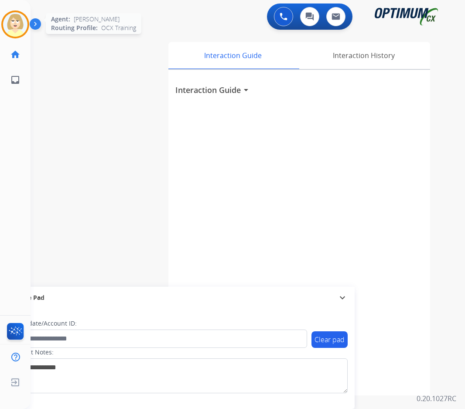
click at [14, 21] on img at bounding box center [15, 24] width 24 height 24
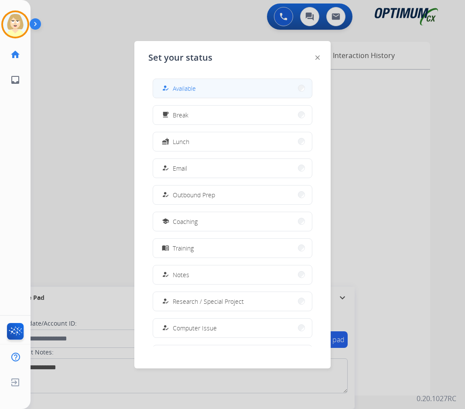
click at [188, 89] on span "Available" at bounding box center [184, 88] width 23 height 9
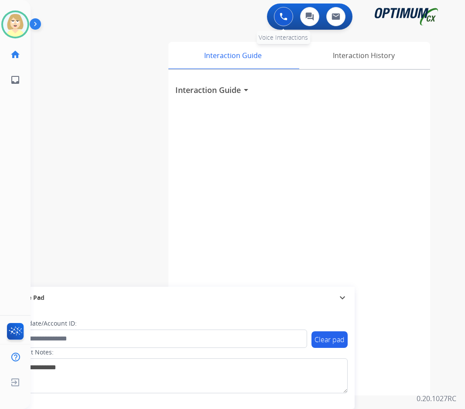
click at [286, 12] on button at bounding box center [283, 16] width 19 height 19
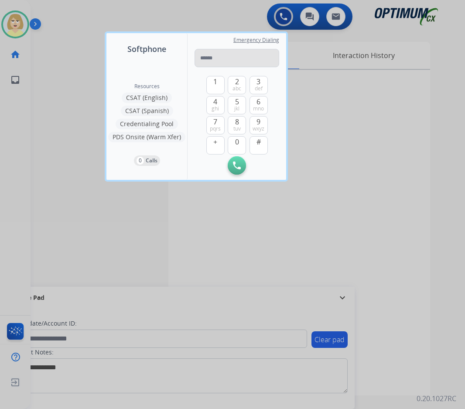
click at [214, 58] on input "tel" at bounding box center [236, 58] width 85 height 18
type input "**********"
click at [235, 165] on img at bounding box center [237, 165] width 8 height 8
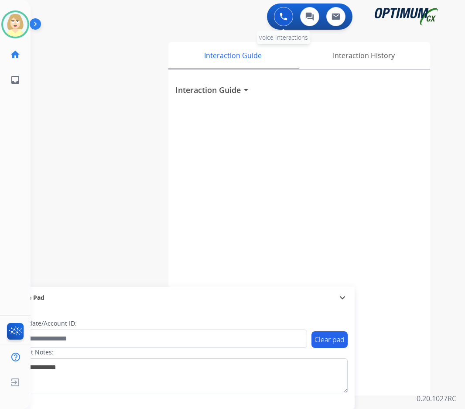
click at [280, 11] on button at bounding box center [283, 16] width 19 height 19
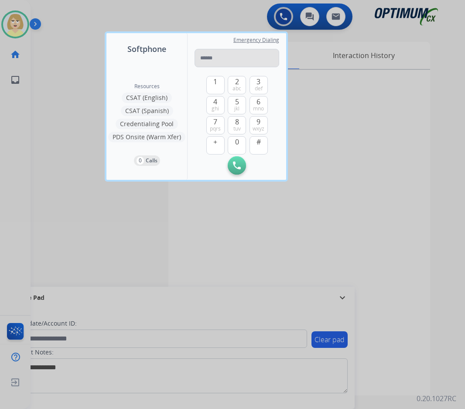
click at [218, 55] on input "tel" at bounding box center [236, 58] width 85 height 18
type input "**********"
click at [236, 166] on img at bounding box center [237, 165] width 8 height 8
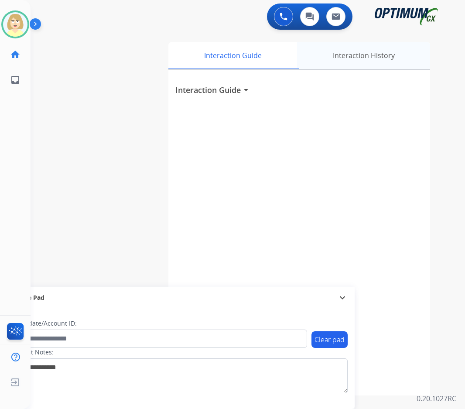
click at [352, 53] on div "Interaction History" at bounding box center [363, 55] width 133 height 27
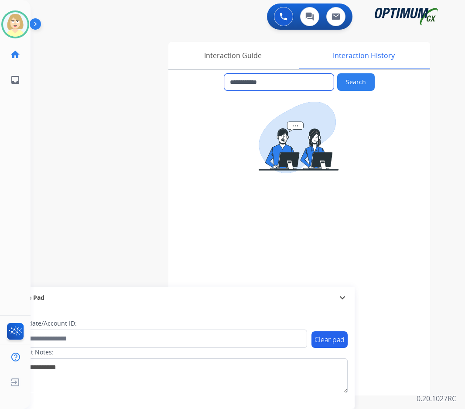
drag, startPoint x: 238, startPoint y: 81, endPoint x: 280, endPoint y: 80, distance: 42.7
click at [280, 80] on input "**********" at bounding box center [278, 82] width 109 height 17
click at [281, 12] on button at bounding box center [283, 16] width 19 height 19
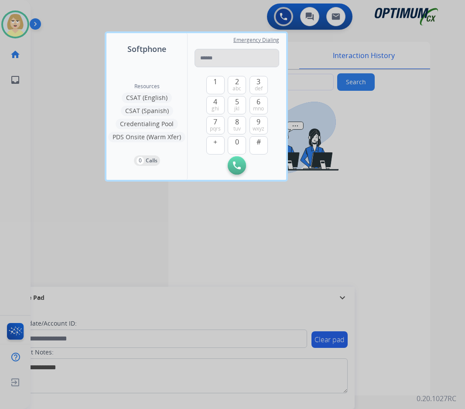
click at [227, 58] on input "tel" at bounding box center [236, 58] width 85 height 18
type input "**********"
click at [236, 164] on img at bounding box center [237, 165] width 8 height 8
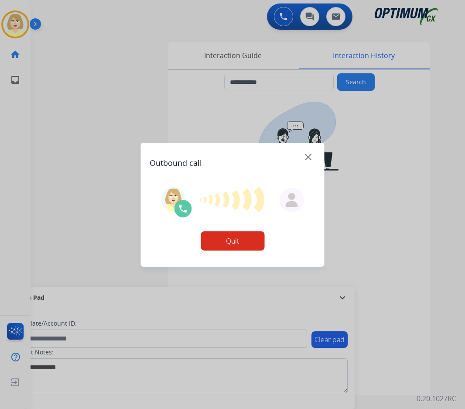
click at [230, 58] on div at bounding box center [232, 204] width 465 height 409
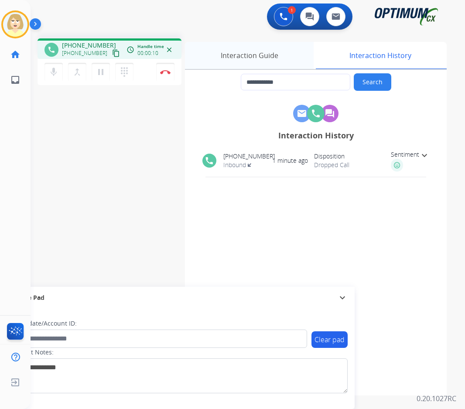
click at [269, 55] on div "Interaction Guide" at bounding box center [249, 55] width 129 height 27
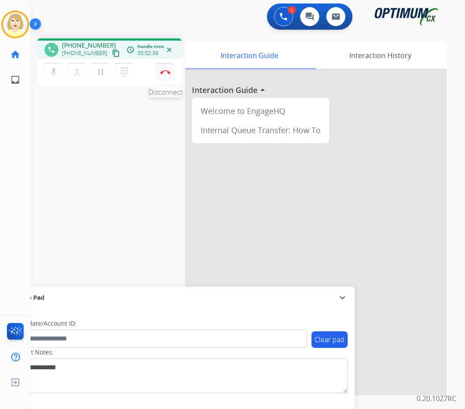
click at [162, 69] on button "Disconnect" at bounding box center [165, 72] width 18 height 18
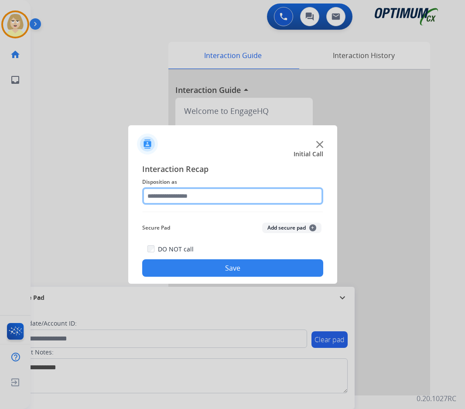
click at [180, 195] on input "text" at bounding box center [232, 195] width 181 height 17
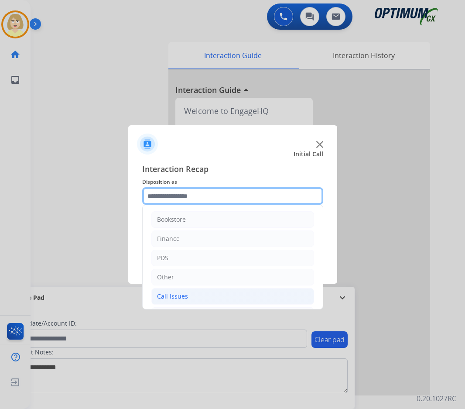
scroll to position [59, 0]
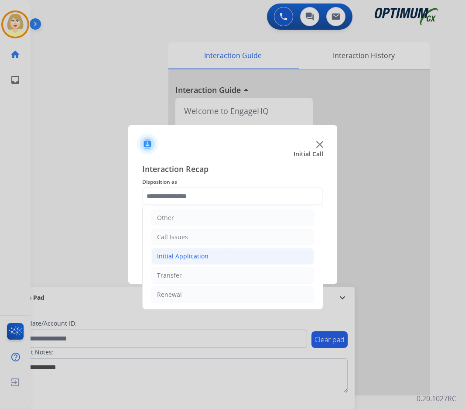
click at [180, 256] on div "Initial Application" at bounding box center [182, 256] width 51 height 9
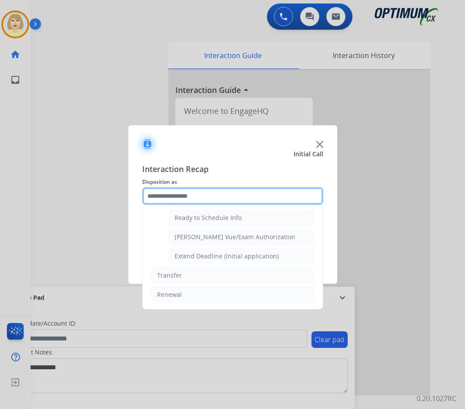
scroll to position [485, 0]
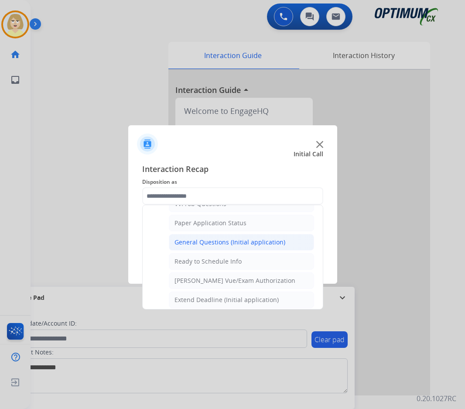
click at [211, 243] on div "General Questions (Initial application)" at bounding box center [229, 242] width 111 height 9
type input "**********"
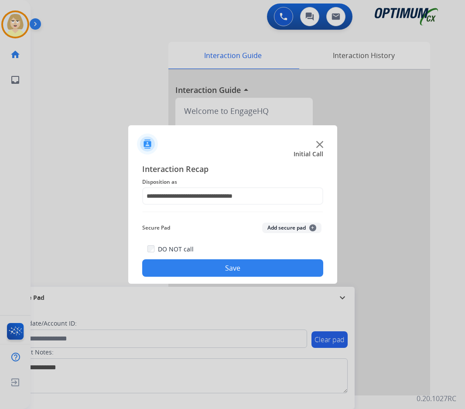
click at [268, 226] on button "Add secure pad +" at bounding box center [291, 227] width 59 height 10
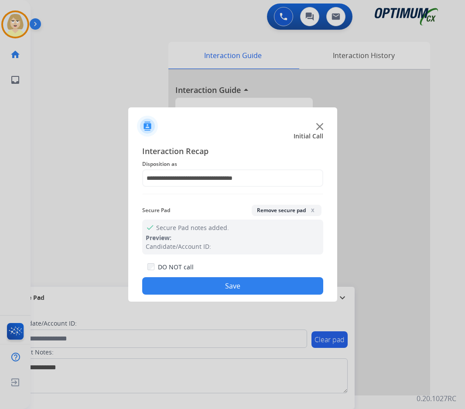
drag, startPoint x: 229, startPoint y: 280, endPoint x: 184, endPoint y: 233, distance: 65.1
click at [228, 280] on button "Save" at bounding box center [232, 285] width 181 height 17
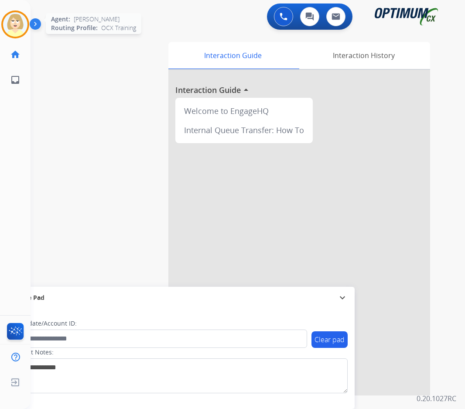
click at [21, 23] on img at bounding box center [15, 24] width 24 height 24
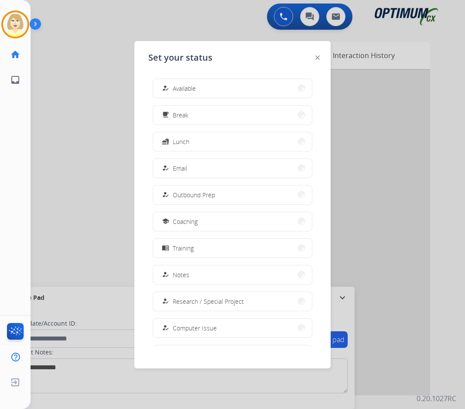
click at [191, 84] on span "Available" at bounding box center [184, 88] width 23 height 9
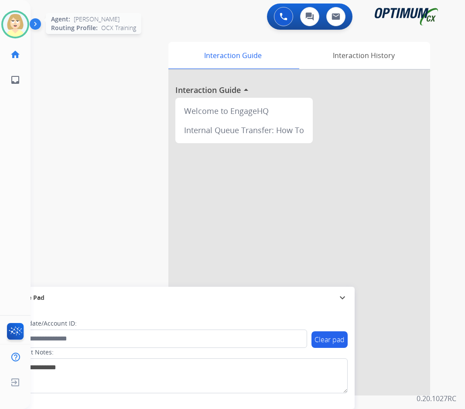
drag, startPoint x: 16, startPoint y: 24, endPoint x: 26, endPoint y: 33, distance: 13.0
click at [16, 24] on img at bounding box center [15, 24] width 24 height 24
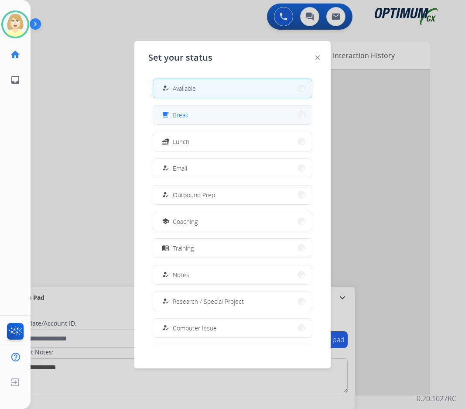
click at [181, 113] on span "Break" at bounding box center [181, 114] width 16 height 9
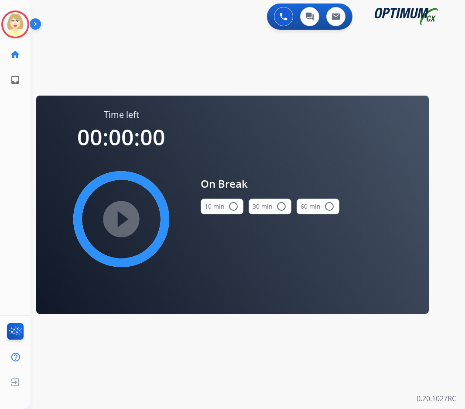
click at [226, 207] on button "10 min radio_button_unchecked" at bounding box center [222, 206] width 43 height 16
click at [124, 214] on mat-icon "play_circle_filled" at bounding box center [121, 219] width 10 height 10
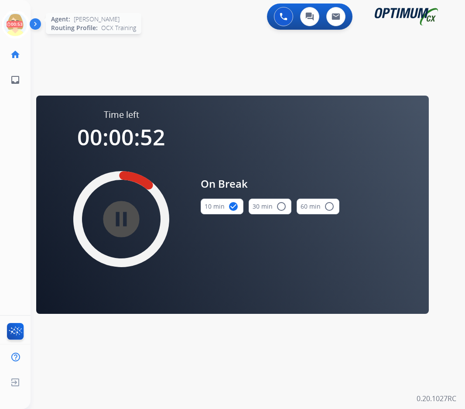
click at [13, 22] on icon at bounding box center [15, 24] width 28 height 28
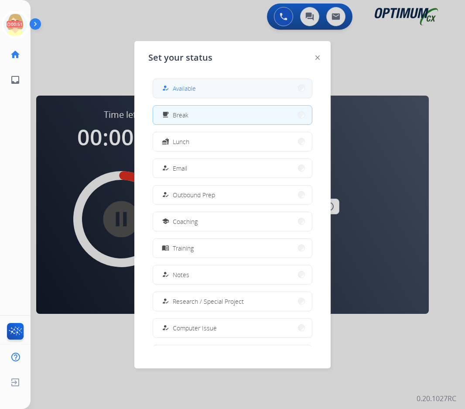
click at [179, 88] on span "Available" at bounding box center [184, 88] width 23 height 9
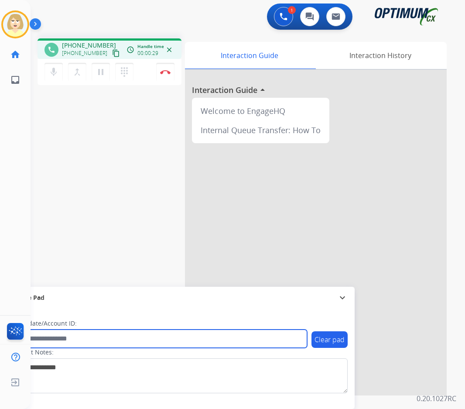
click at [45, 341] on input "text" at bounding box center [159, 338] width 296 height 18
paste input "*********"
type input "*********"
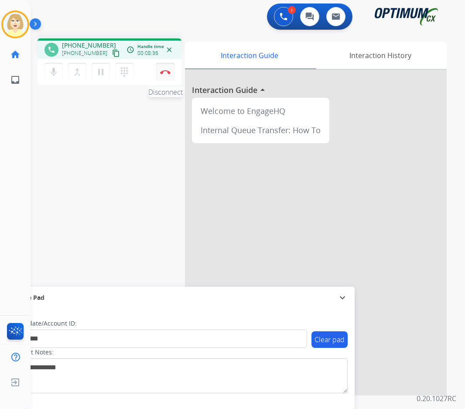
click at [165, 72] on img at bounding box center [165, 72] width 10 height 4
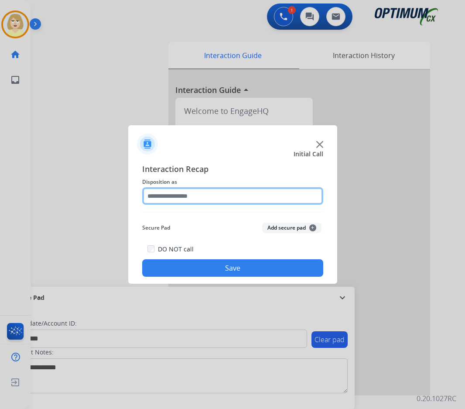
click at [172, 200] on input "text" at bounding box center [232, 195] width 181 height 17
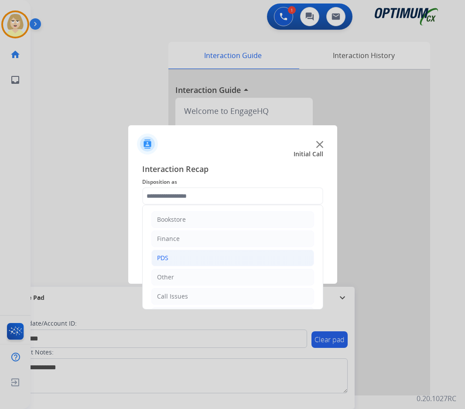
click at [166, 254] on div "PDS" at bounding box center [162, 257] width 11 height 9
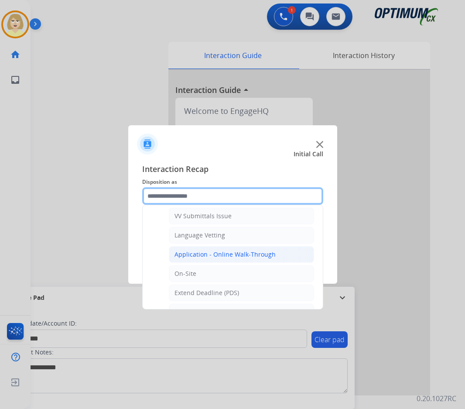
scroll to position [87, 0]
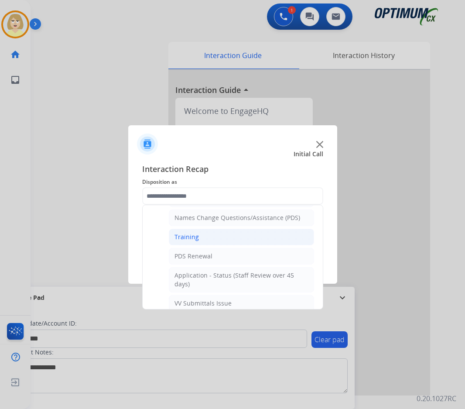
click at [186, 238] on div "Training" at bounding box center [186, 236] width 24 height 9
type input "********"
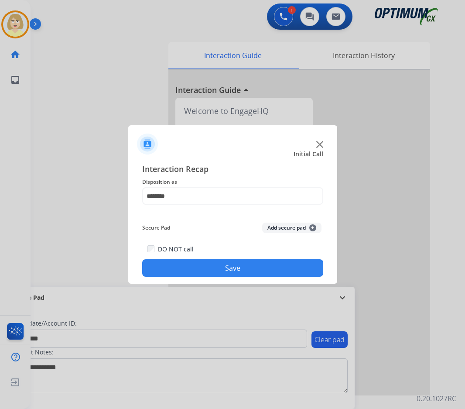
click at [293, 228] on button "Add secure pad +" at bounding box center [291, 227] width 59 height 10
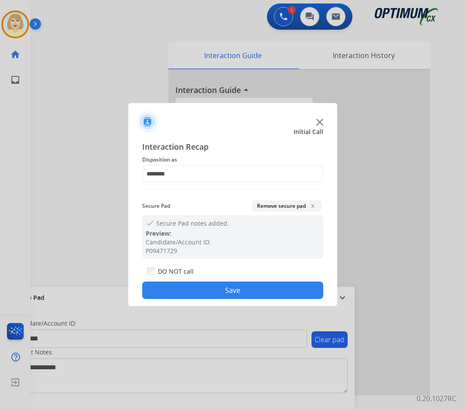
drag, startPoint x: 220, startPoint y: 289, endPoint x: 213, endPoint y: 275, distance: 16.0
click at [220, 289] on button "Save" at bounding box center [232, 289] width 181 height 17
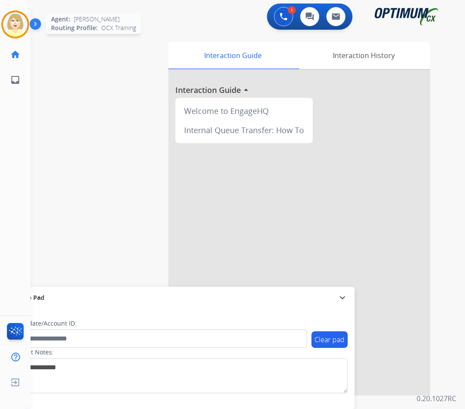
click at [11, 19] on img at bounding box center [15, 24] width 24 height 24
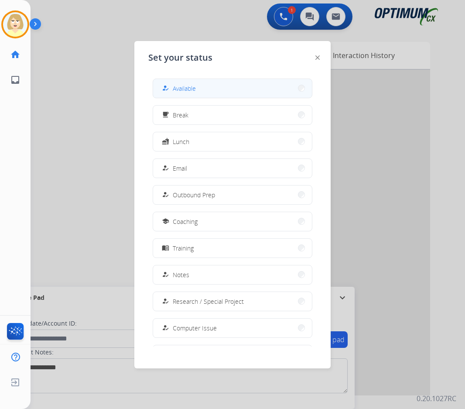
click at [184, 89] on span "Available" at bounding box center [184, 88] width 23 height 9
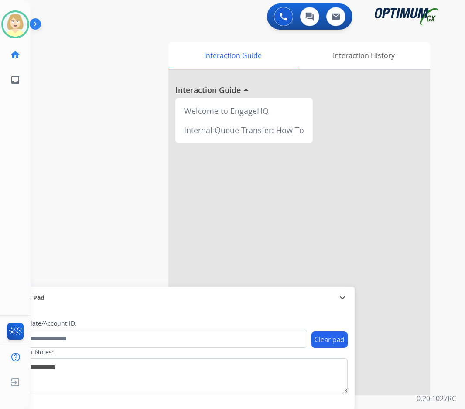
click at [167, 209] on div "swap_horiz Break voice bridge close_fullscreen Connect 3-Way Call merge_type Se…" at bounding box center [237, 213] width 413 height 364
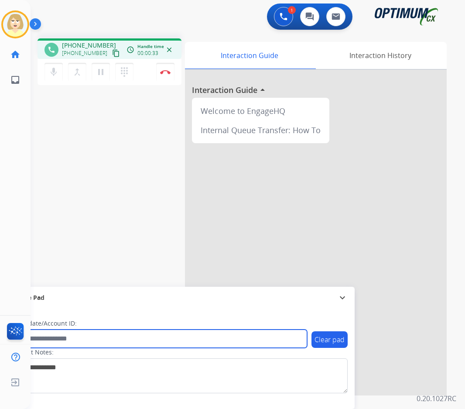
click at [46, 341] on input "text" at bounding box center [159, 338] width 296 height 18
paste input "*******"
type input "*******"
